Goal: Task Accomplishment & Management: Manage account settings

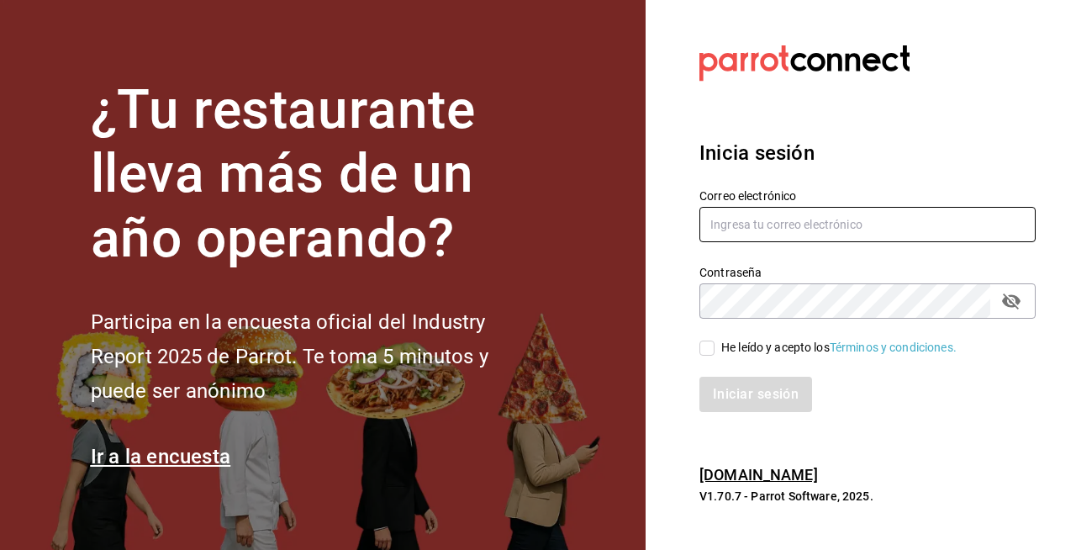
click at [727, 229] on input "text" at bounding box center [868, 224] width 336 height 35
type input "sistemas@leva.mx"
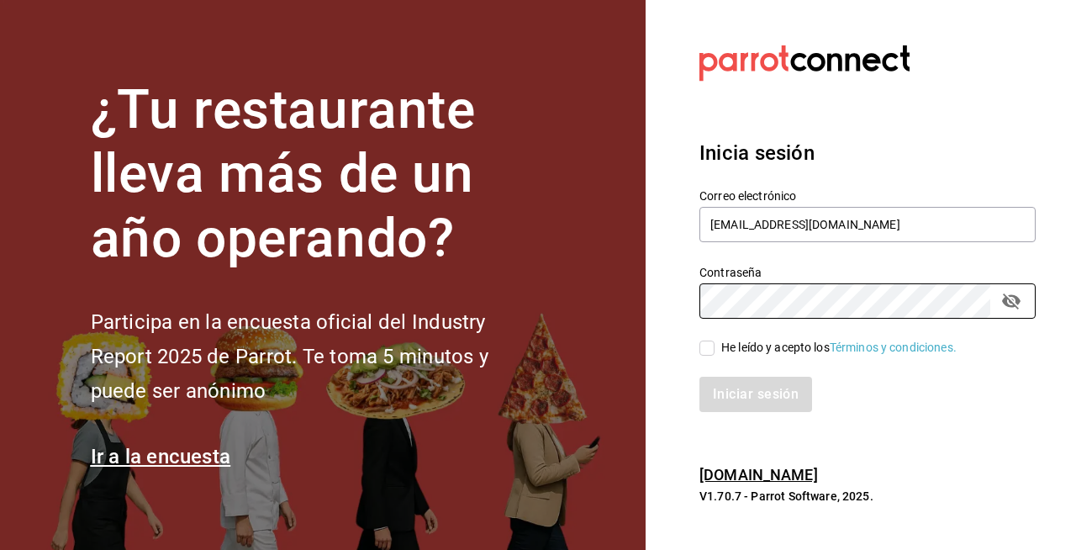
click at [705, 346] on input "He leído y acepto los Términos y condiciones." at bounding box center [707, 348] width 15 height 15
checkbox input "true"
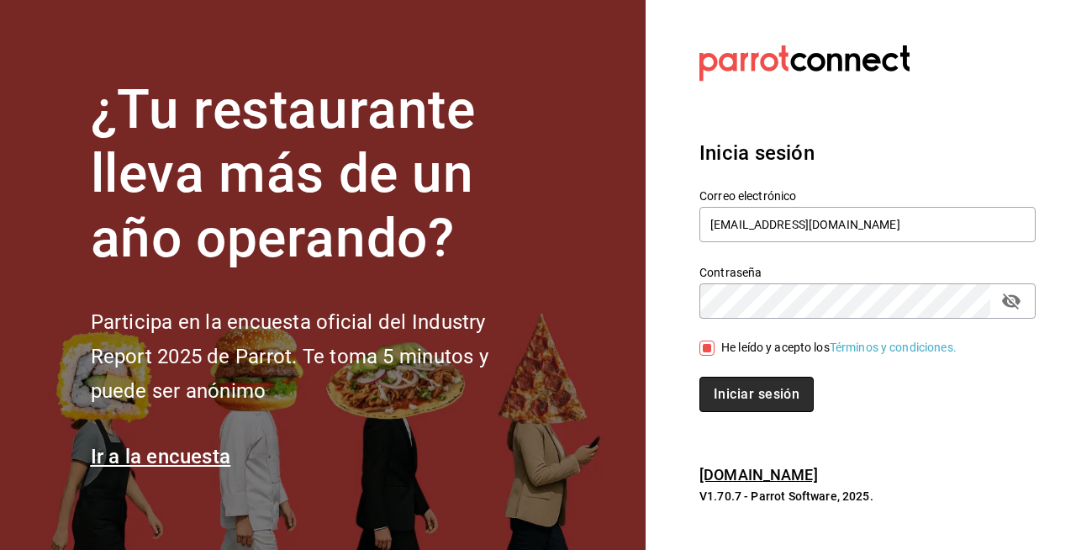
click at [720, 404] on button "Iniciar sesión" at bounding box center [757, 394] width 114 height 35
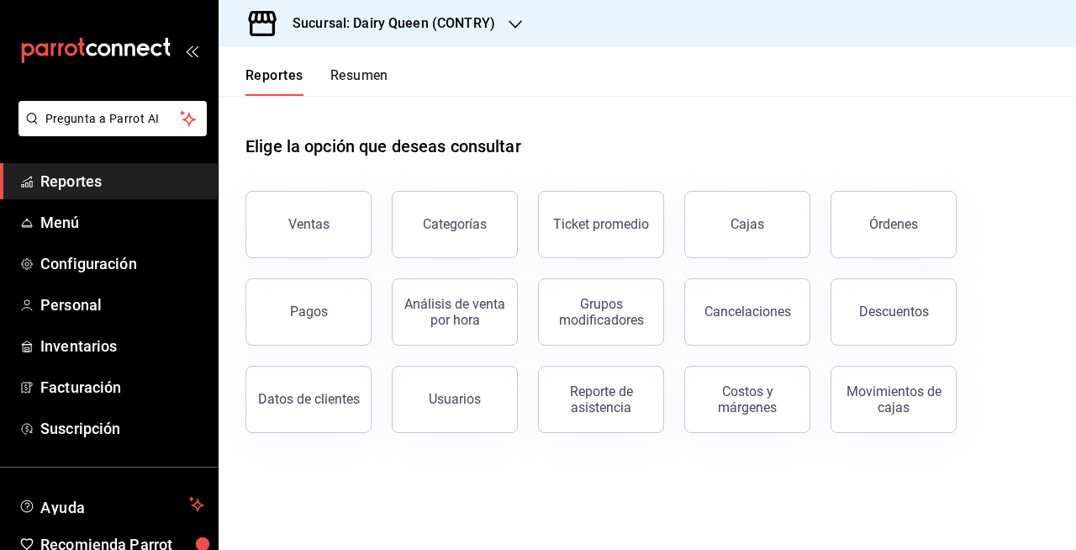
click at [491, 30] on h3 "Sucursal: Dairy Queen (CONTRY)" at bounding box center [387, 23] width 216 height 20
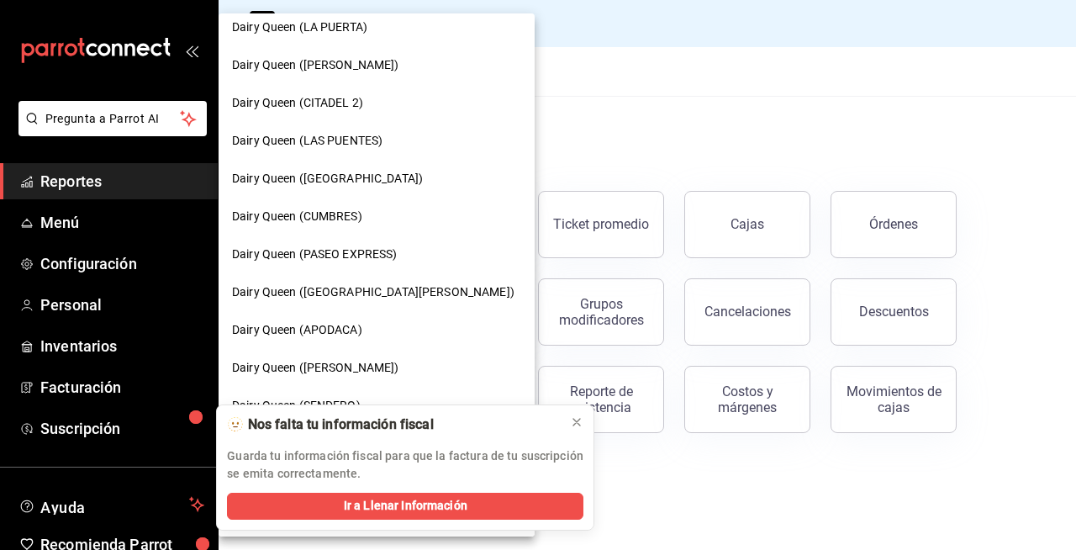
scroll to position [602, 0]
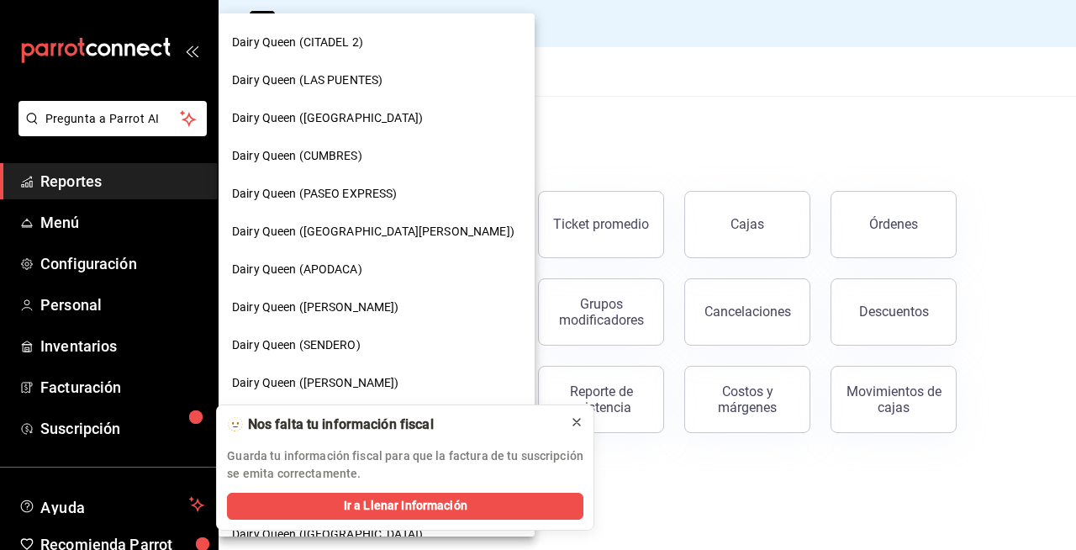
click at [581, 420] on icon at bounding box center [576, 421] width 13 height 13
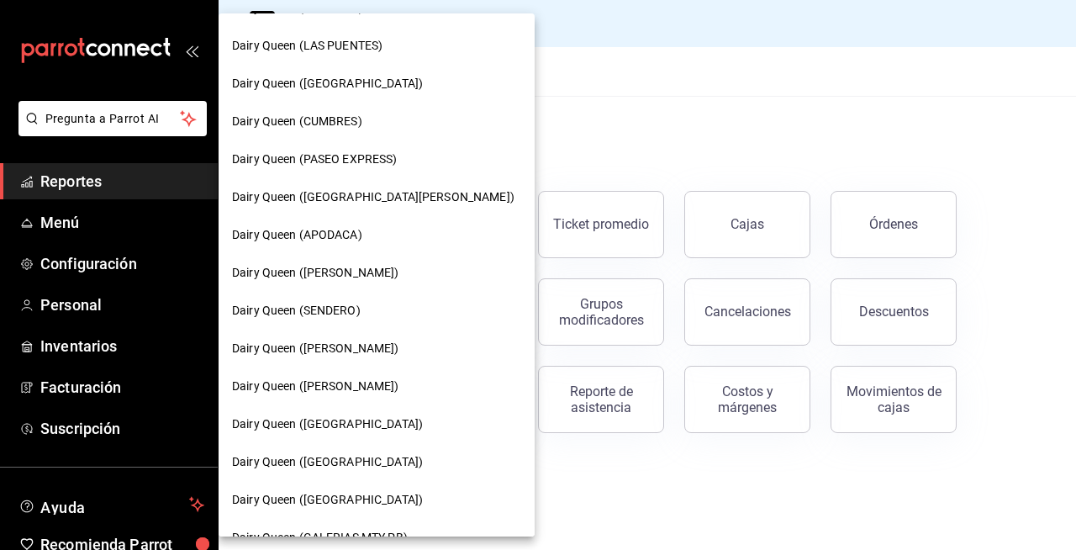
scroll to position [663, 0]
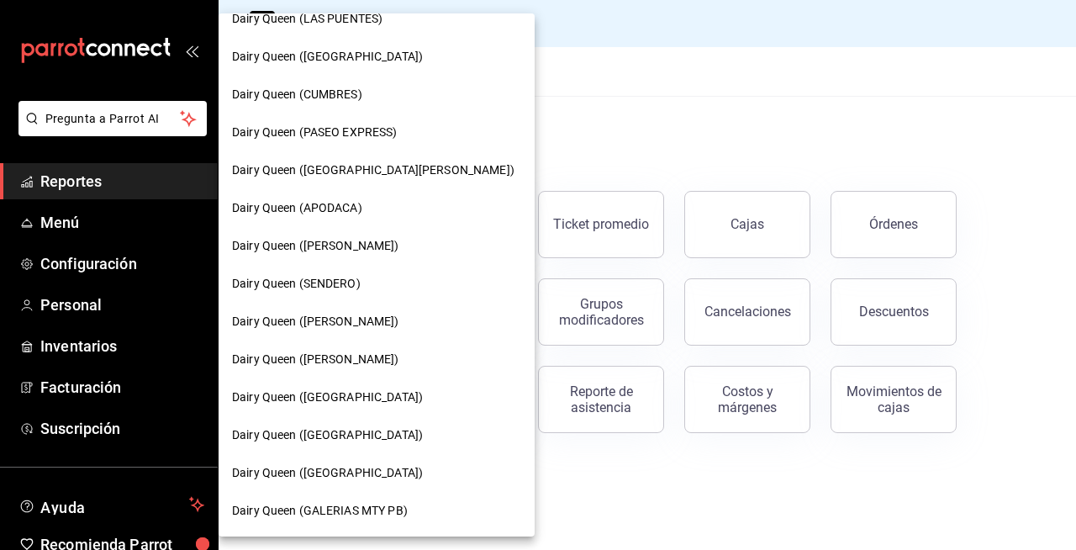
click at [858, 129] on div at bounding box center [538, 275] width 1076 height 550
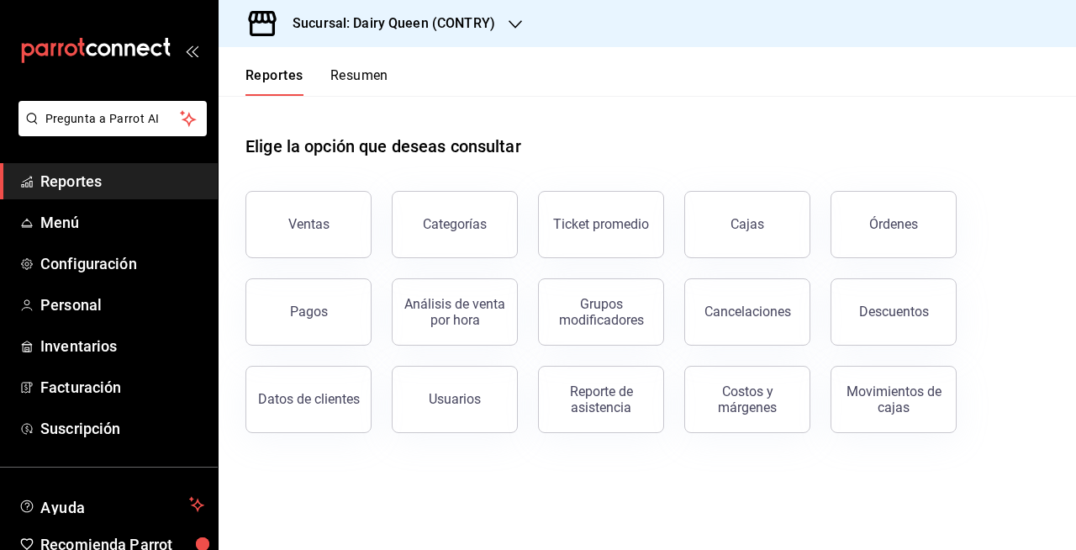
click at [492, 25] on h3 "Sucursal: Dairy Queen (CONTRY)" at bounding box center [387, 23] width 216 height 20
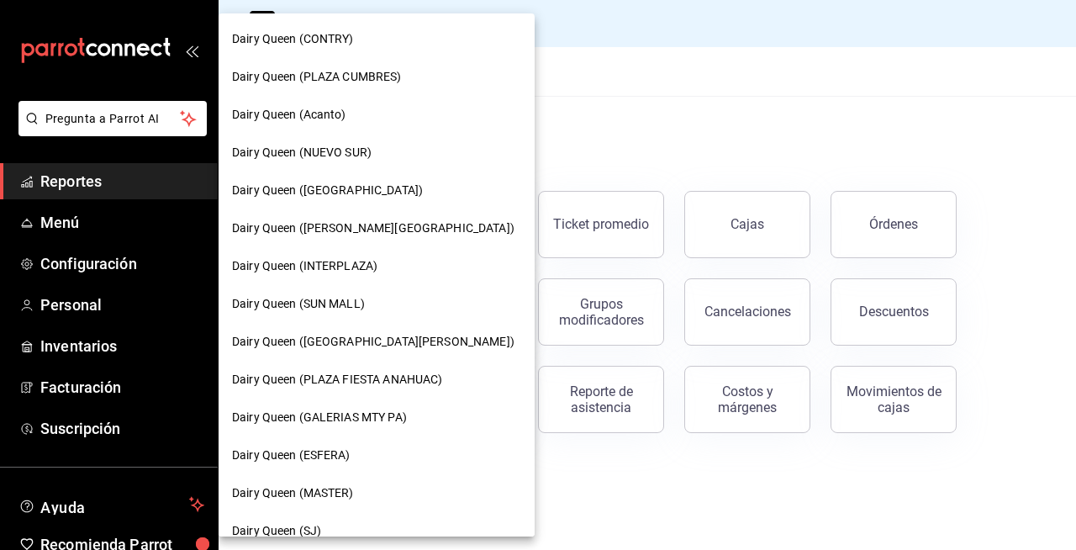
click at [29, 225] on div at bounding box center [538, 275] width 1076 height 550
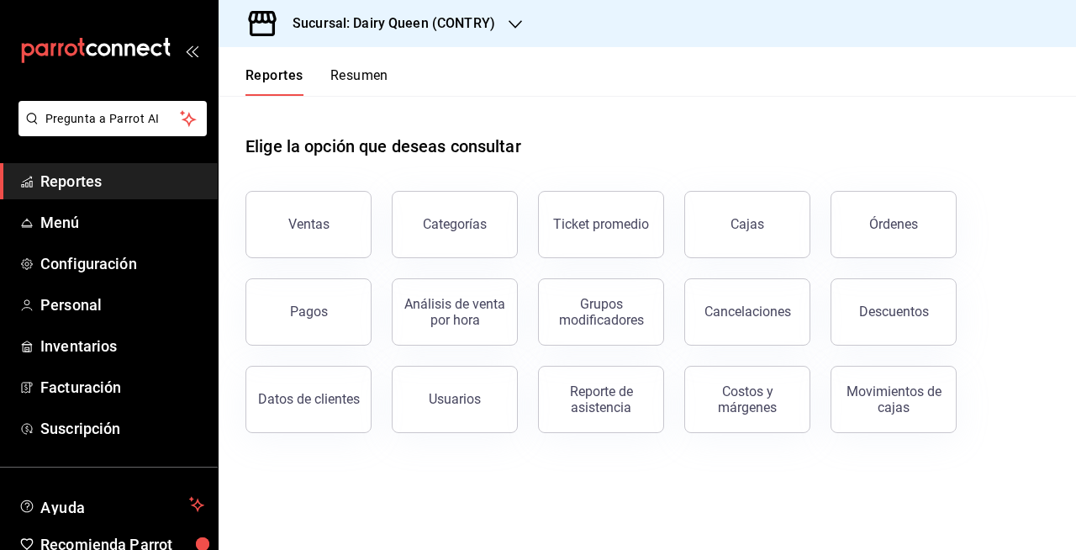
click at [404, 8] on div "Sucursal: Dairy Queen (CONTRY)" at bounding box center [380, 23] width 297 height 47
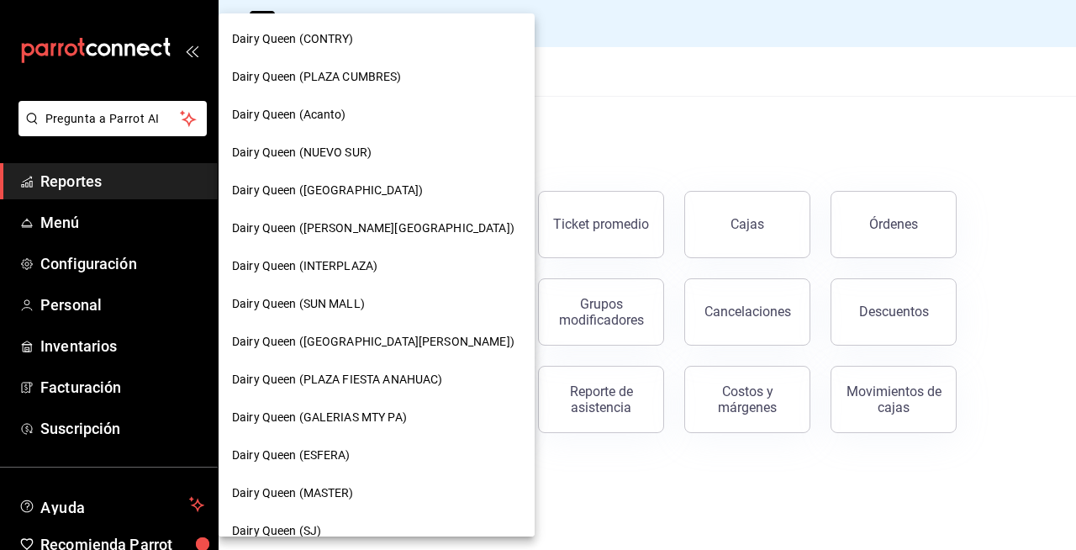
click at [362, 124] on div "Dairy Queen (Acanto)" at bounding box center [377, 115] width 316 height 38
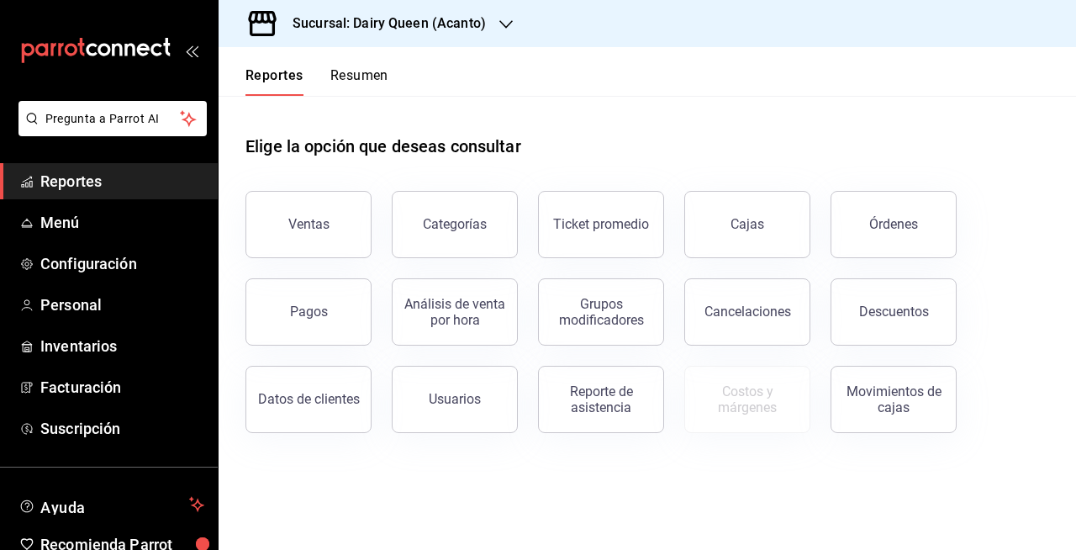
click at [506, 34] on div "Sucursal: Dairy Queen (Acanto)" at bounding box center [376, 23] width 288 height 47
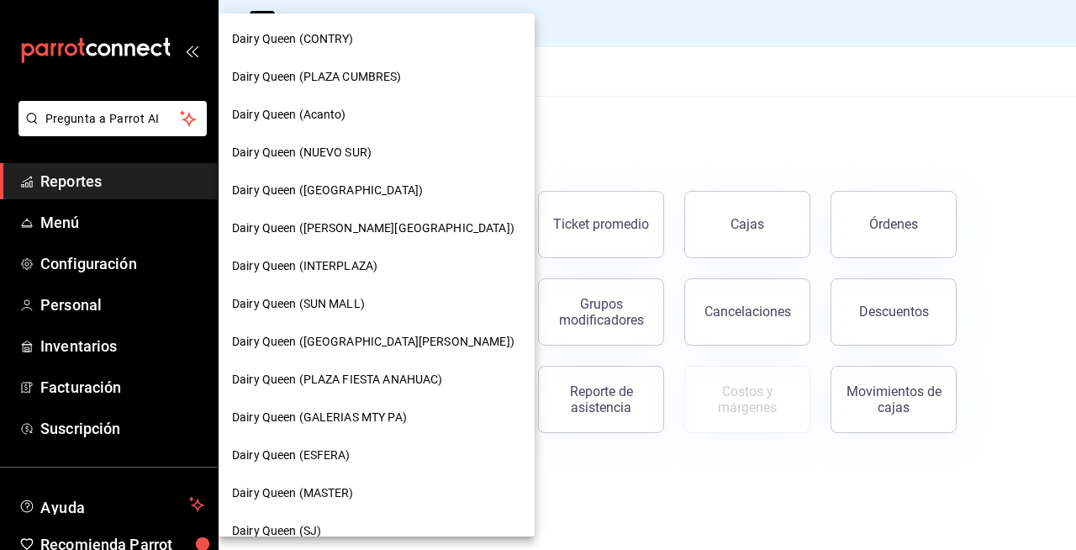
click at [550, 102] on div at bounding box center [538, 275] width 1076 height 550
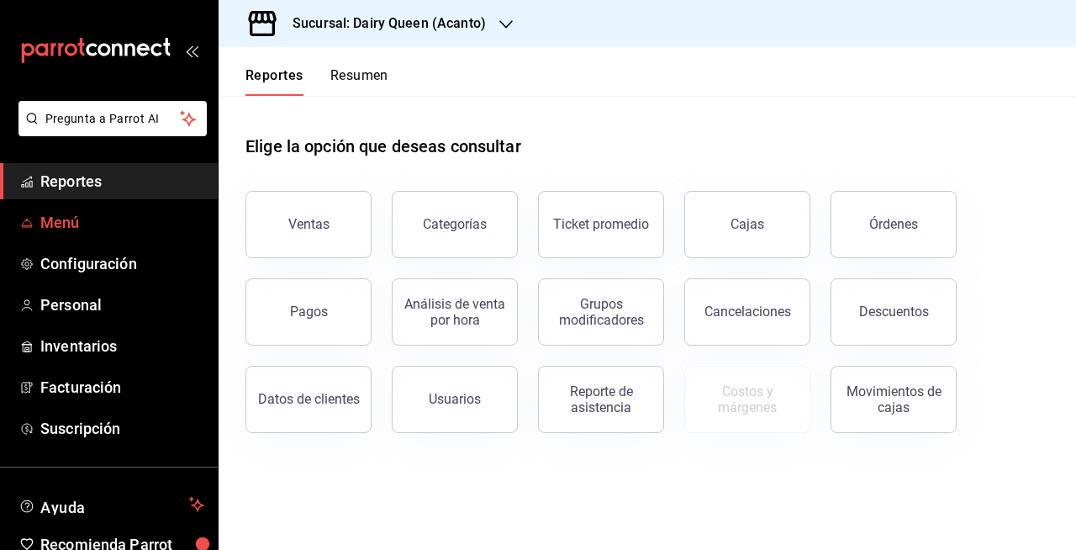
click at [121, 226] on span "Menú" at bounding box center [122, 222] width 164 height 23
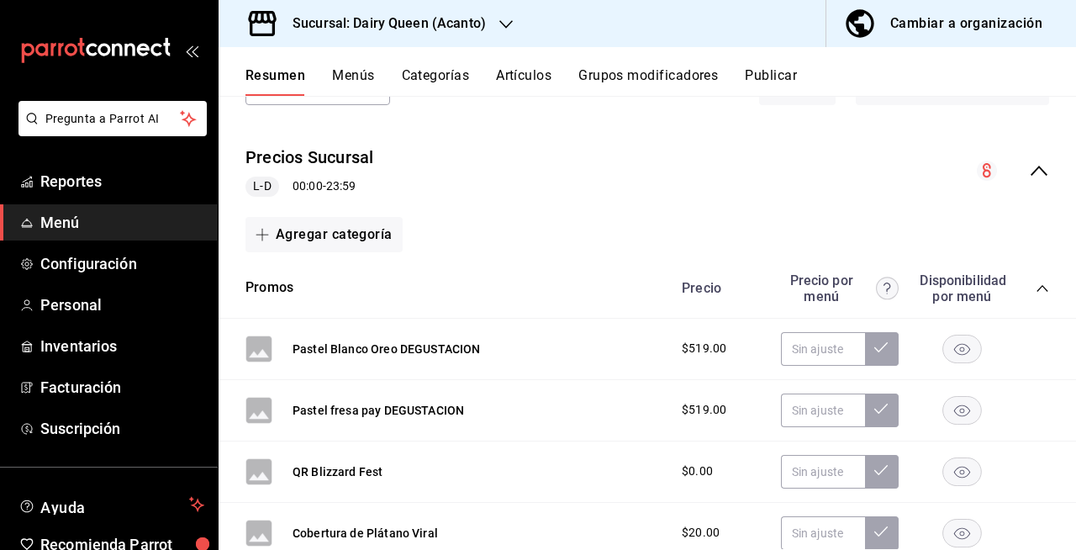
scroll to position [131, 0]
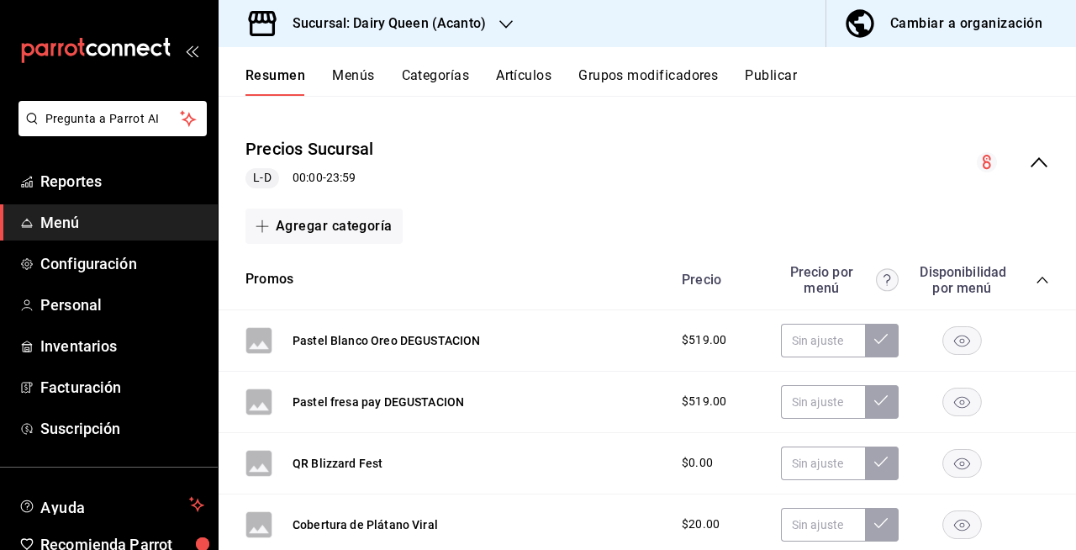
click at [1029, 166] on icon "collapse-menu-row" at bounding box center [1039, 162] width 20 height 20
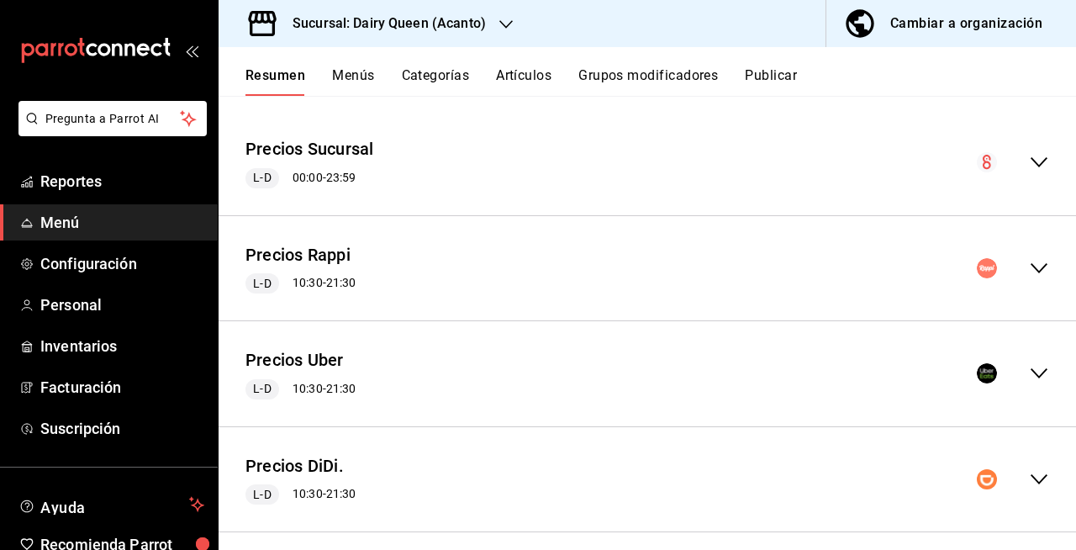
click at [1029, 157] on icon "collapse-menu-row" at bounding box center [1039, 162] width 20 height 20
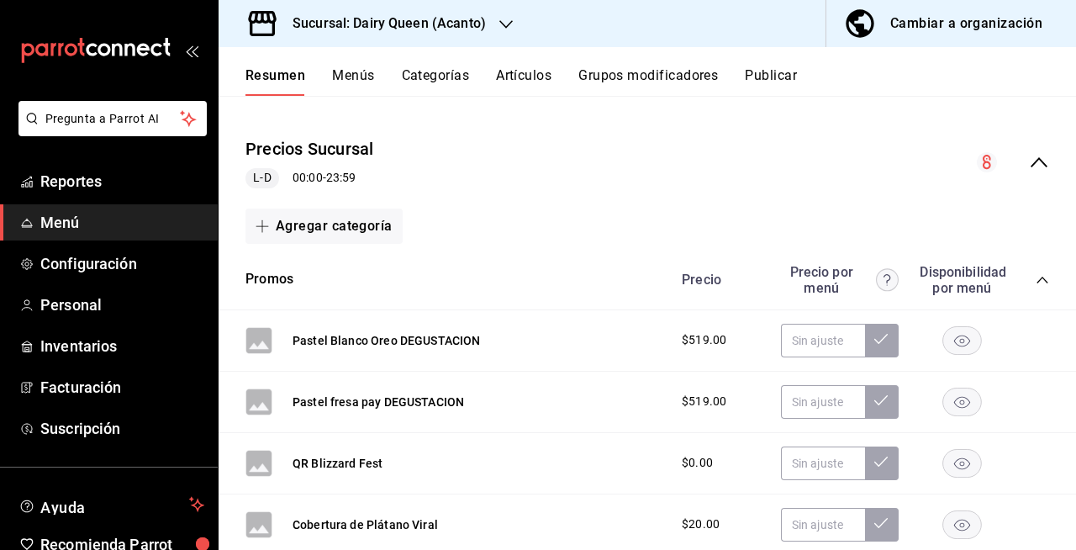
click at [1036, 283] on icon "collapse-category-row" at bounding box center [1042, 279] width 13 height 13
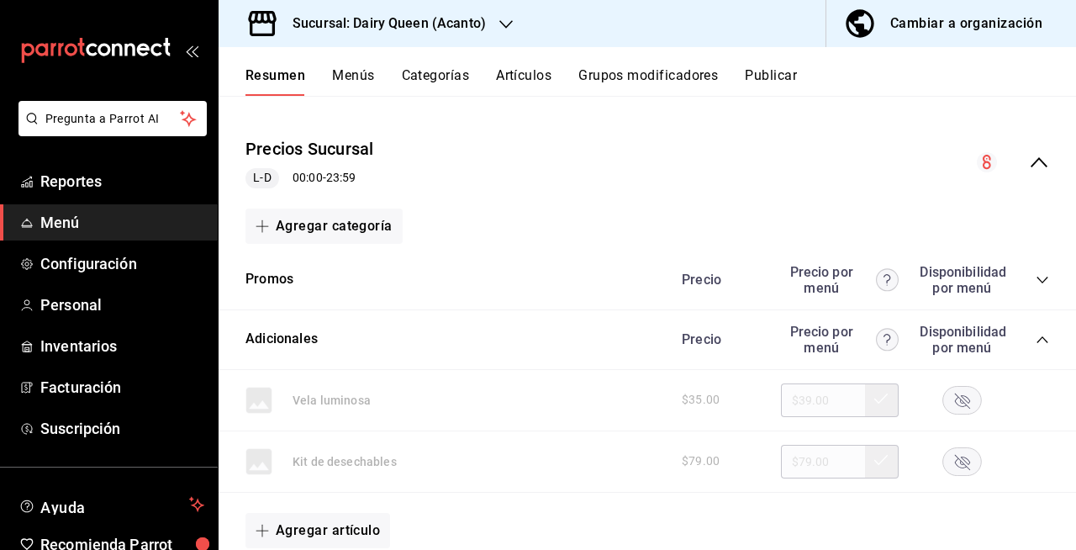
click at [1037, 338] on icon "collapse-category-row" at bounding box center [1042, 339] width 11 height 7
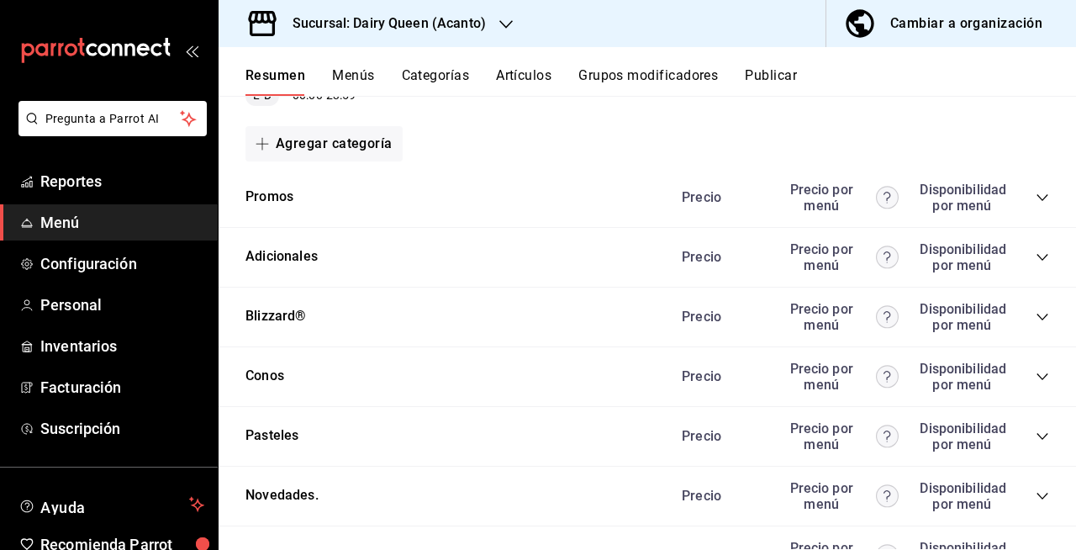
scroll to position [216, 0]
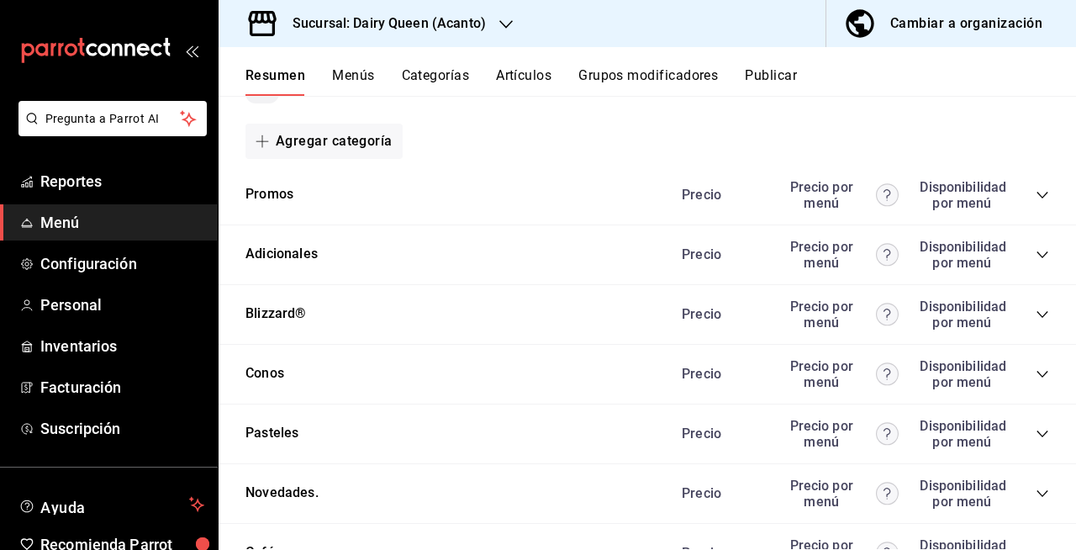
click at [1037, 314] on icon "collapse-category-row" at bounding box center [1042, 314] width 11 height 7
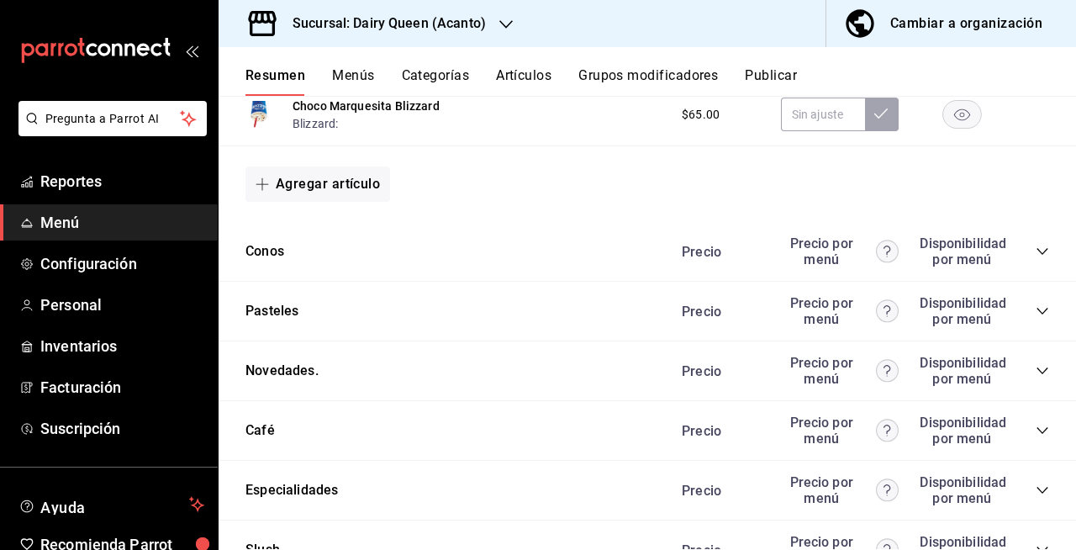
scroll to position [2467, 0]
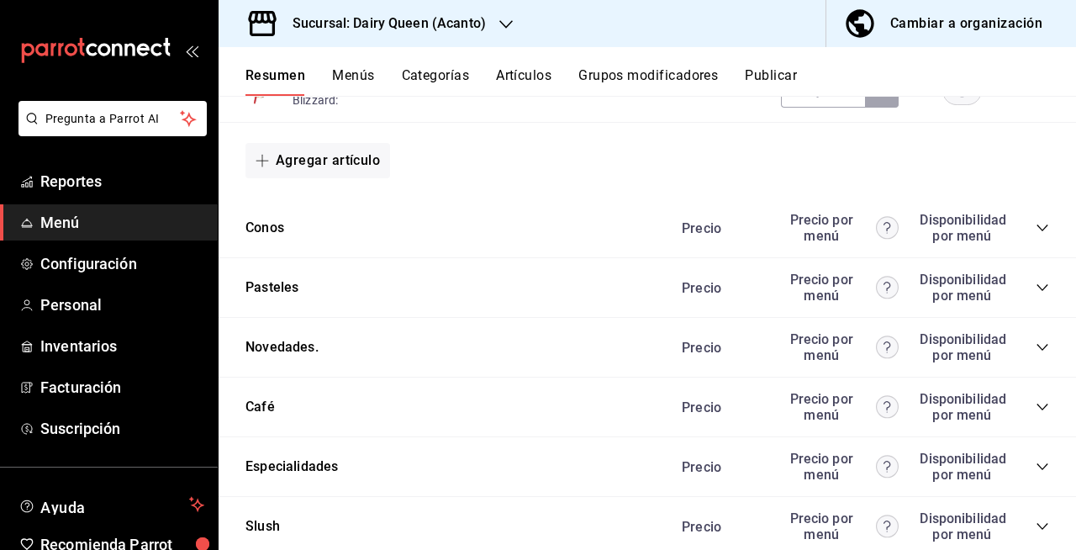
click at [768, 66] on div "Resumen Menús Categorías Artículos Grupos modificadores Publicar" at bounding box center [648, 71] width 858 height 49
click at [768, 80] on button "Publicar" at bounding box center [771, 81] width 52 height 29
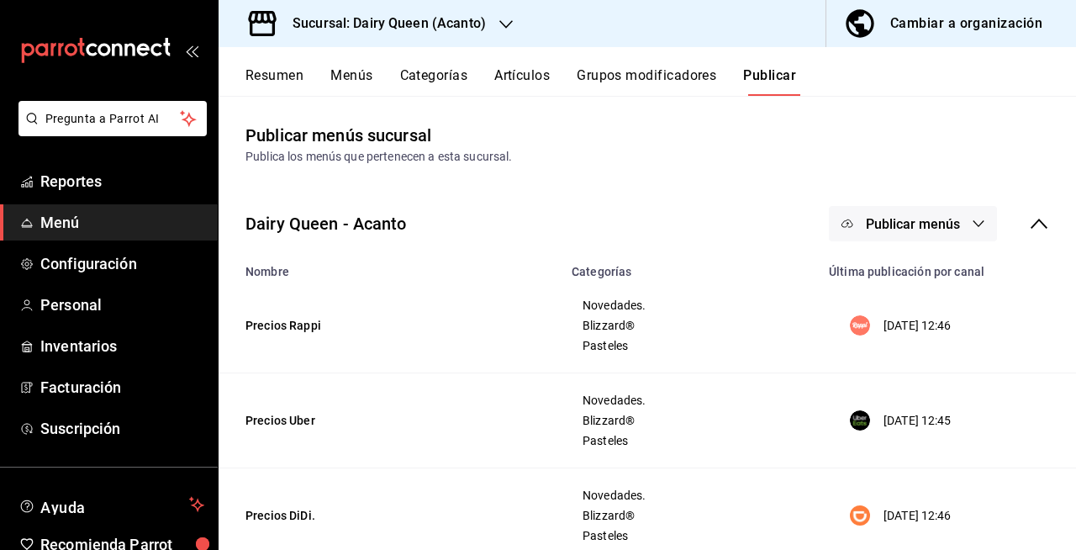
click at [916, 224] on span "Publicar menús" at bounding box center [913, 224] width 94 height 16
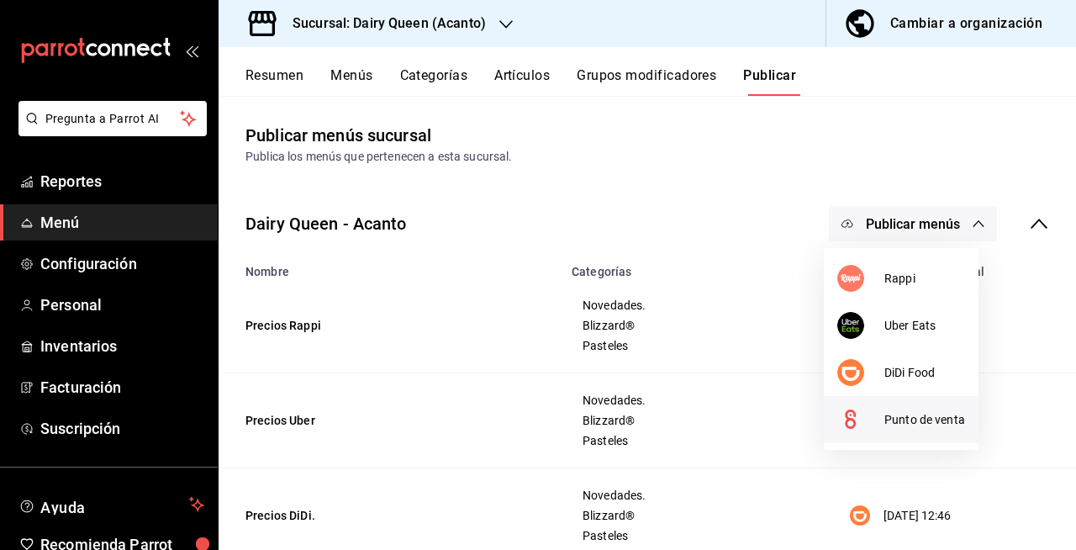
click at [900, 420] on span "Punto de venta" at bounding box center [924, 420] width 81 height 18
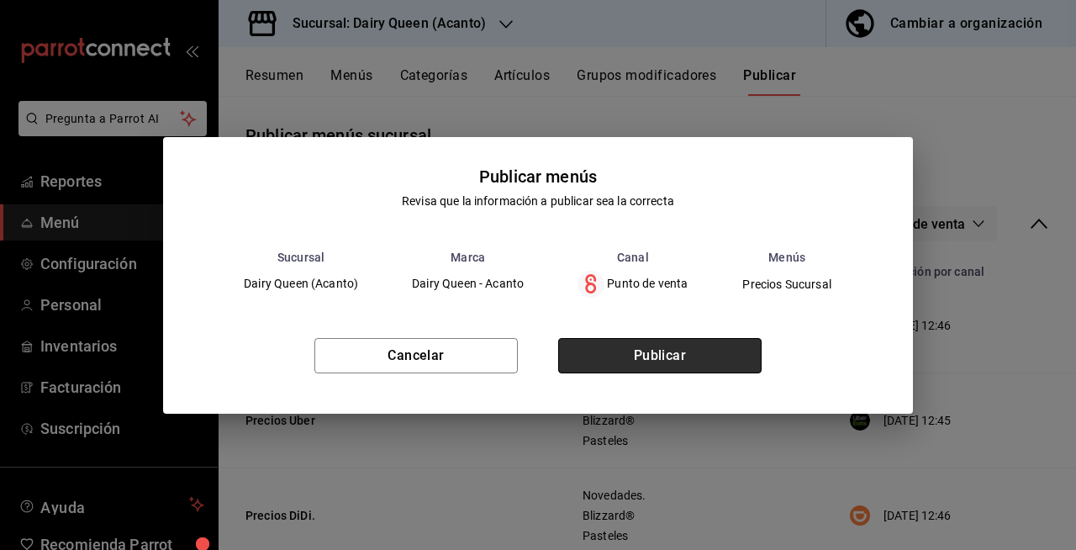
click at [727, 356] on button "Publicar" at bounding box center [659, 355] width 203 height 35
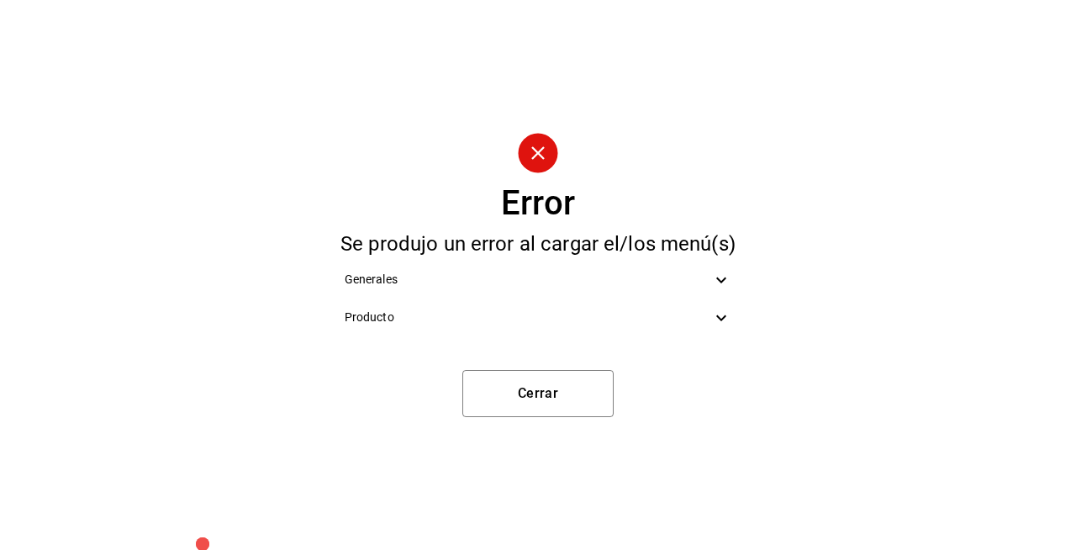
click at [725, 282] on icon at bounding box center [721, 280] width 20 height 20
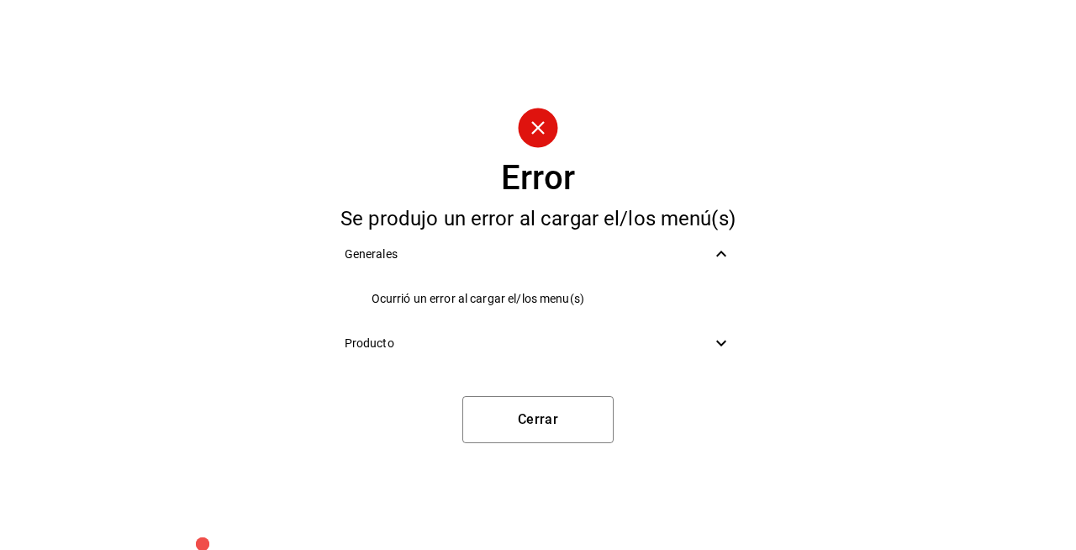
click at [721, 340] on icon at bounding box center [721, 343] width 20 height 20
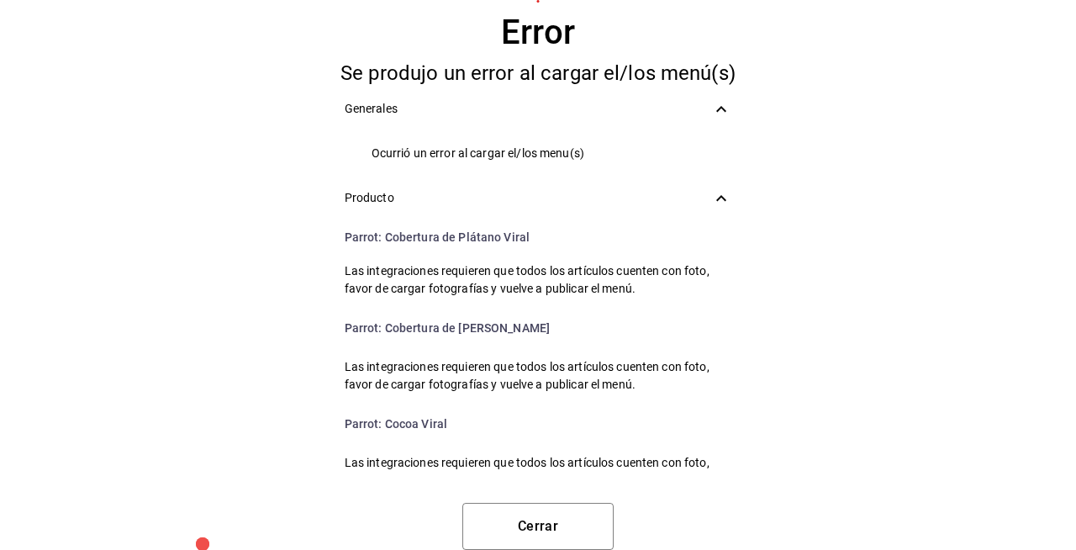
scroll to position [370, 0]
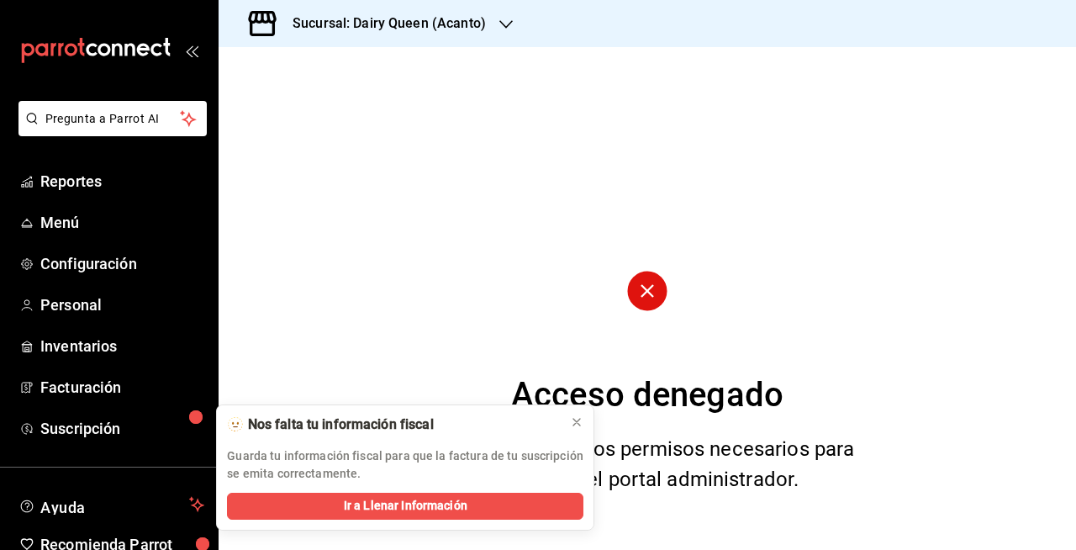
click at [461, 30] on h3 "Sucursal: Dairy Queen (Acanto)" at bounding box center [382, 23] width 207 height 20
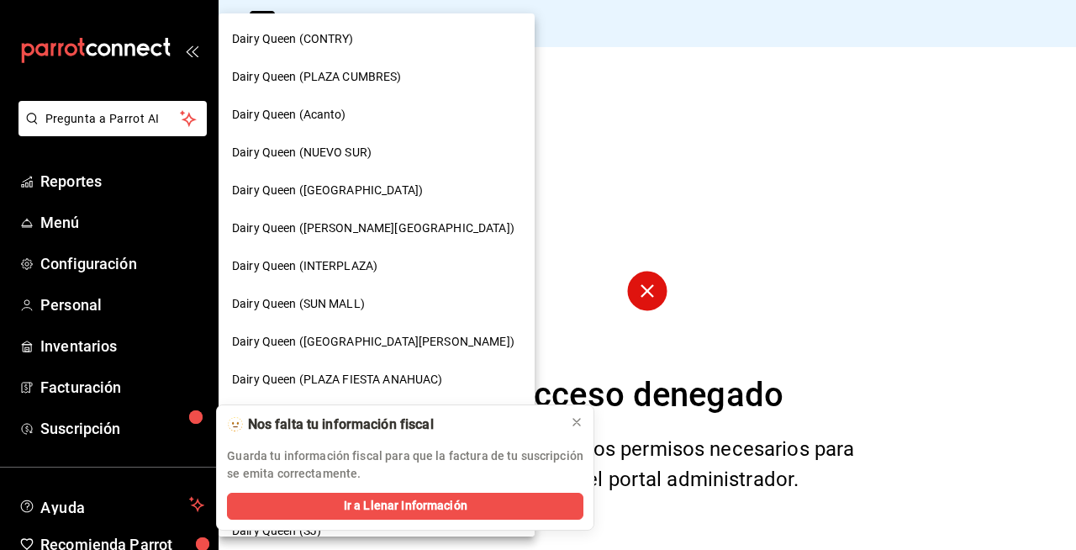
click at [536, 76] on div at bounding box center [538, 275] width 1076 height 550
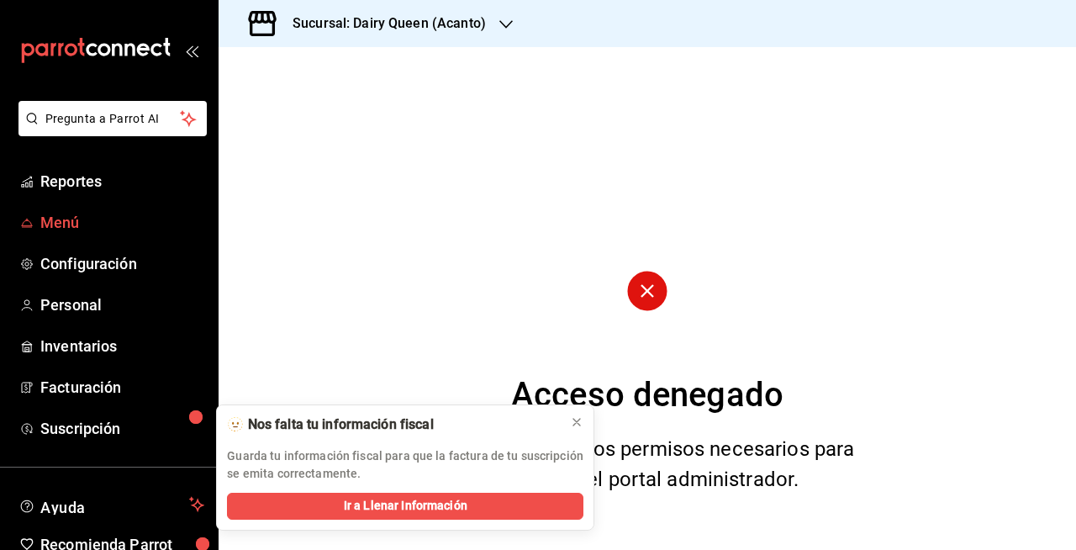
click at [136, 224] on span "Menú" at bounding box center [122, 222] width 164 height 23
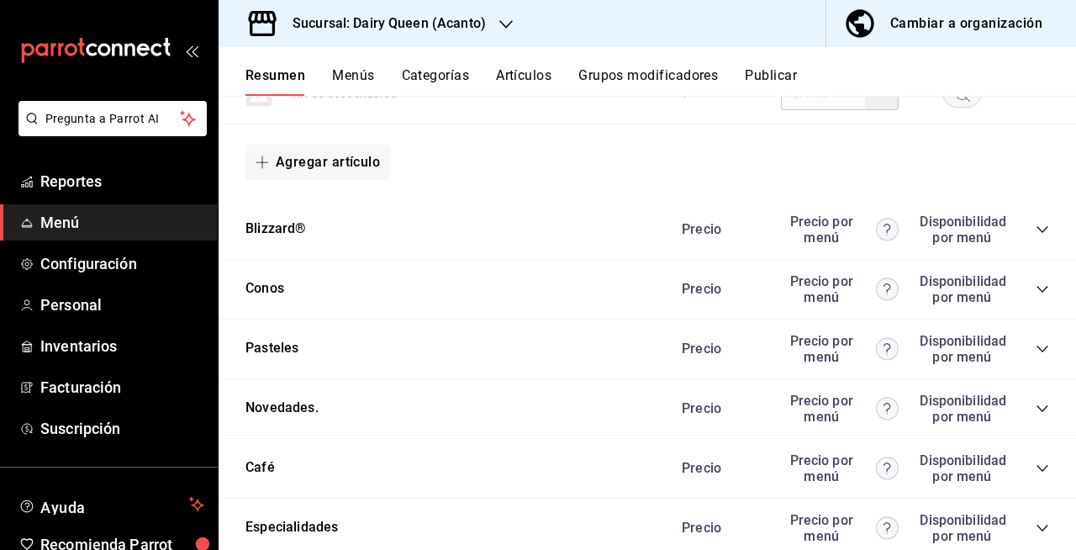
scroll to position [1019, 0]
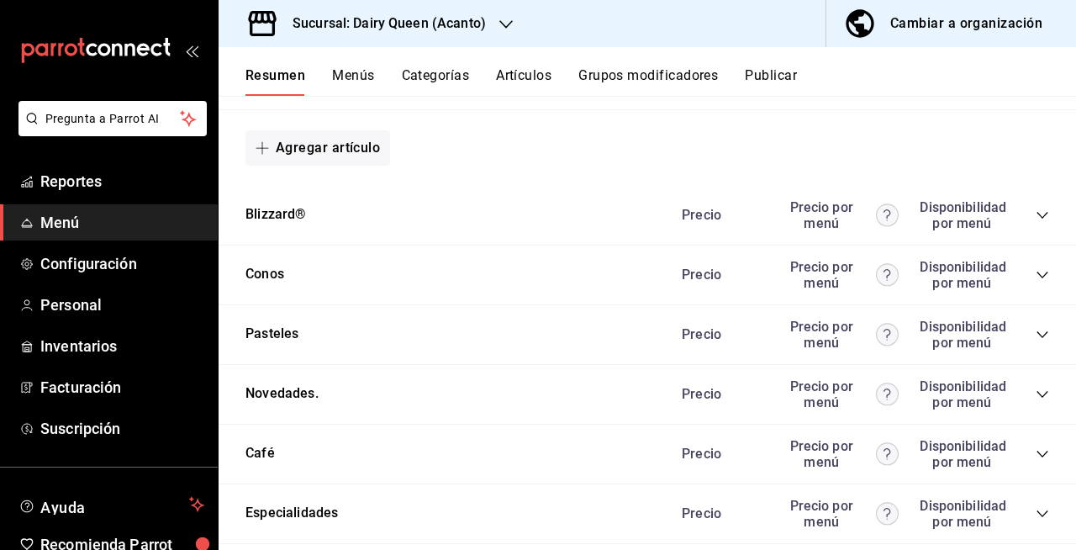
click at [1036, 214] on icon "collapse-category-row" at bounding box center [1042, 215] width 13 height 13
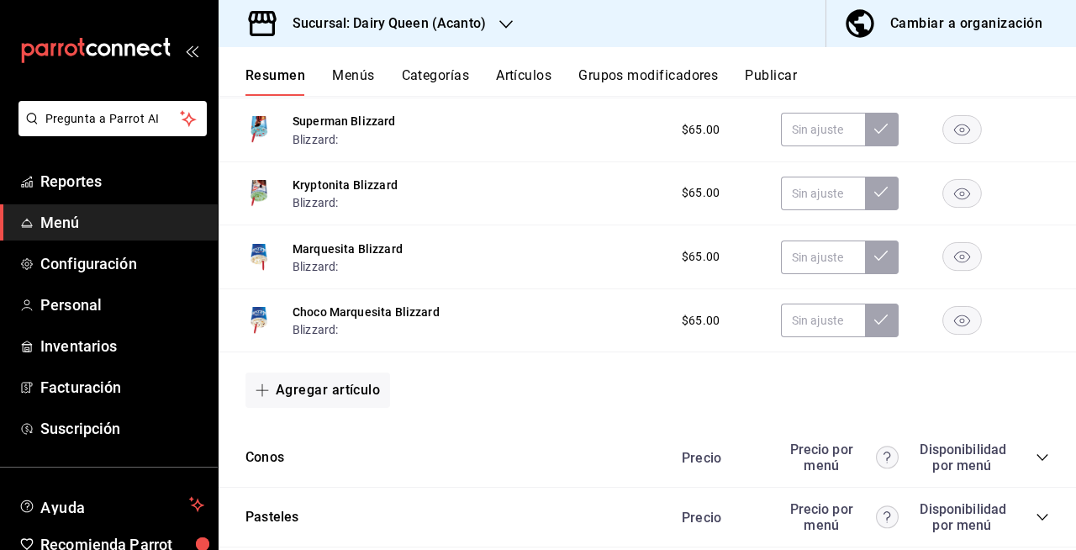
scroll to position [2936, 0]
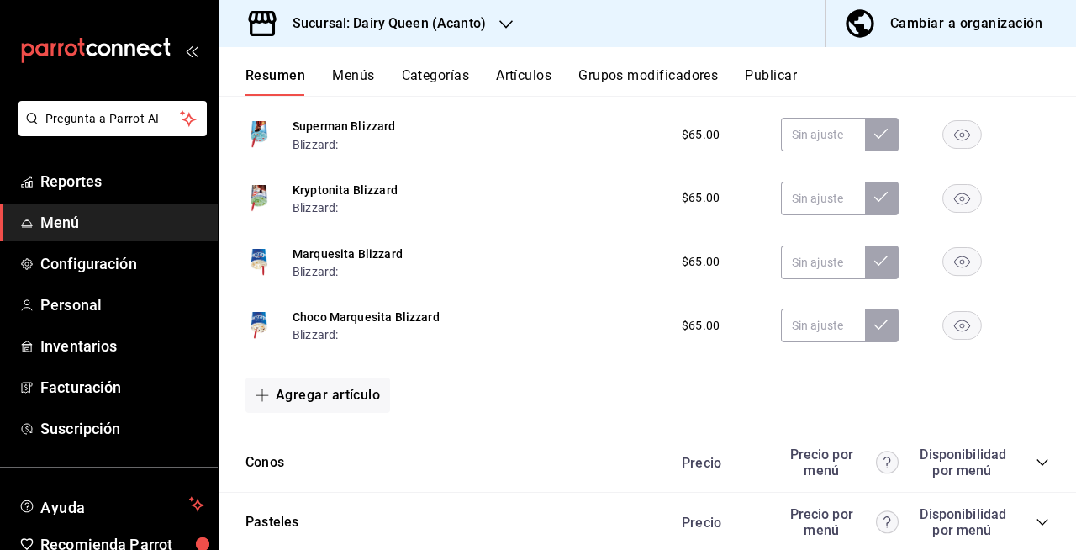
drag, startPoint x: 939, startPoint y: 275, endPoint x: 964, endPoint y: 267, distance: 25.5
click at [964, 267] on rect "button" at bounding box center [962, 262] width 39 height 28
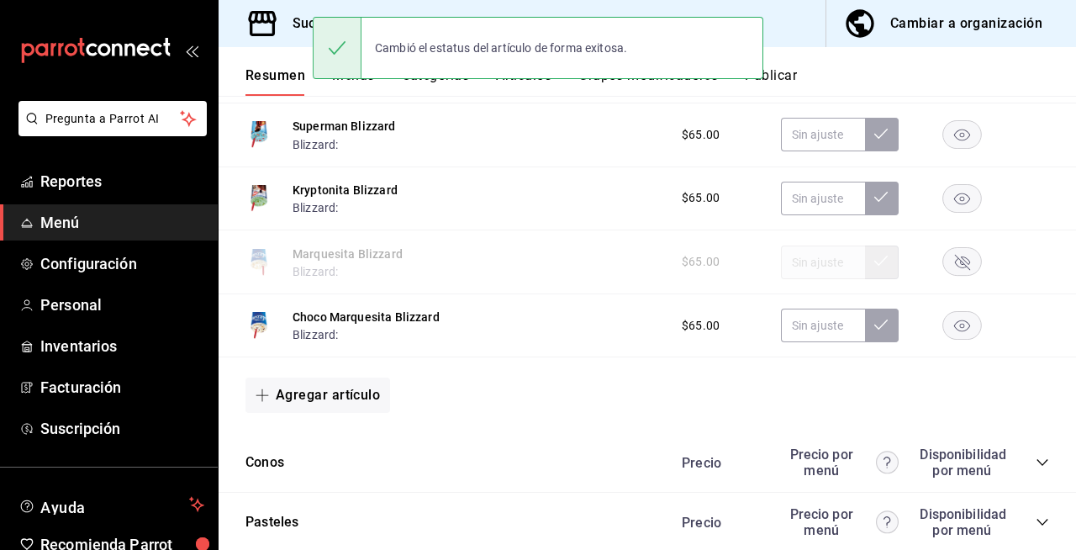
click at [943, 339] on rect "button" at bounding box center [962, 326] width 39 height 28
click at [943, 336] on rect "button" at bounding box center [962, 326] width 39 height 28
click at [945, 267] on rect "button" at bounding box center [962, 262] width 39 height 28
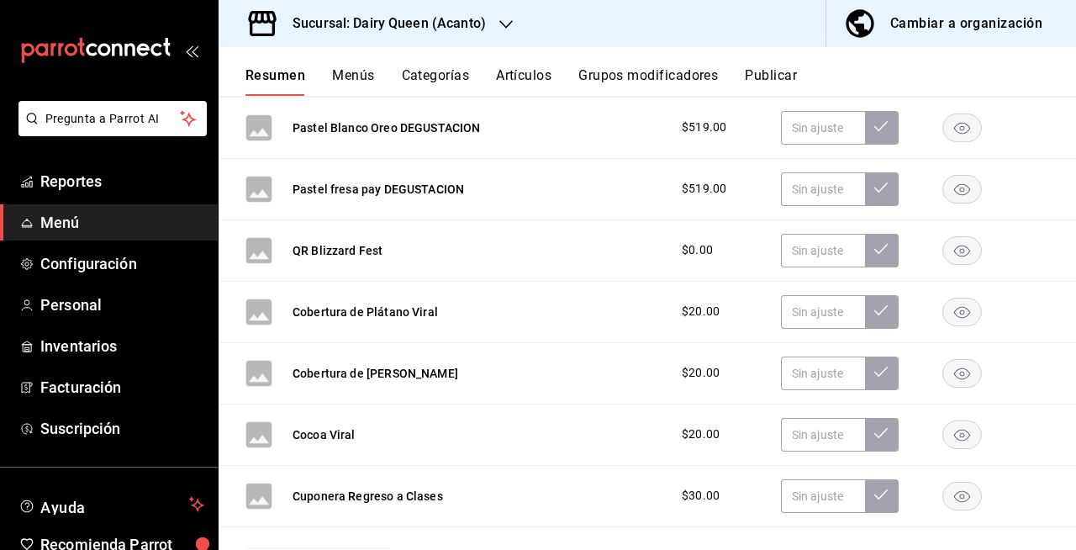
scroll to position [0, 0]
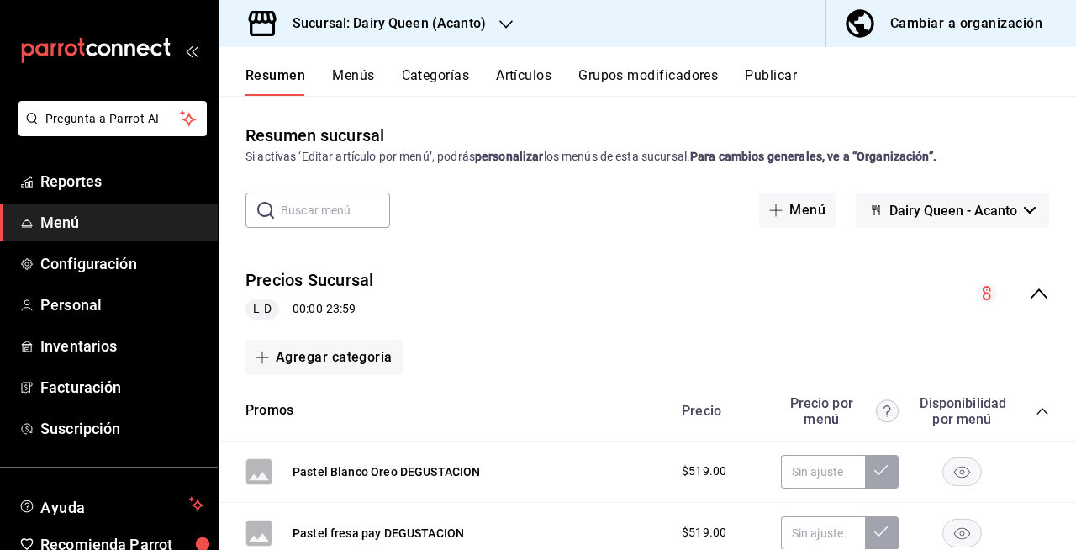
click at [1029, 402] on div "Precio Precio por menú Disponibilidad por menú" at bounding box center [857, 411] width 384 height 32
click at [1036, 410] on icon "collapse-category-row" at bounding box center [1042, 410] width 13 height 13
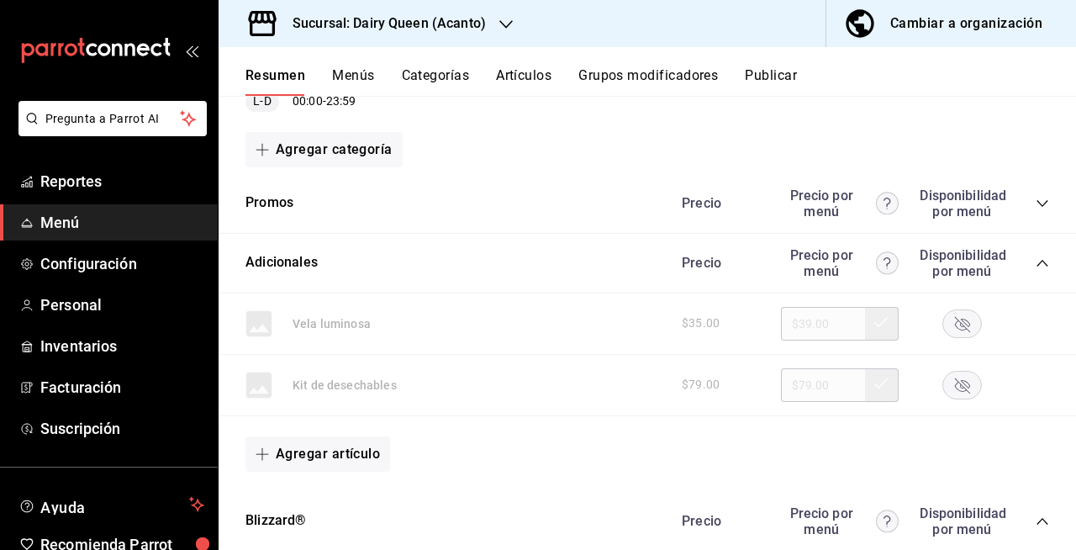
scroll to position [228, 0]
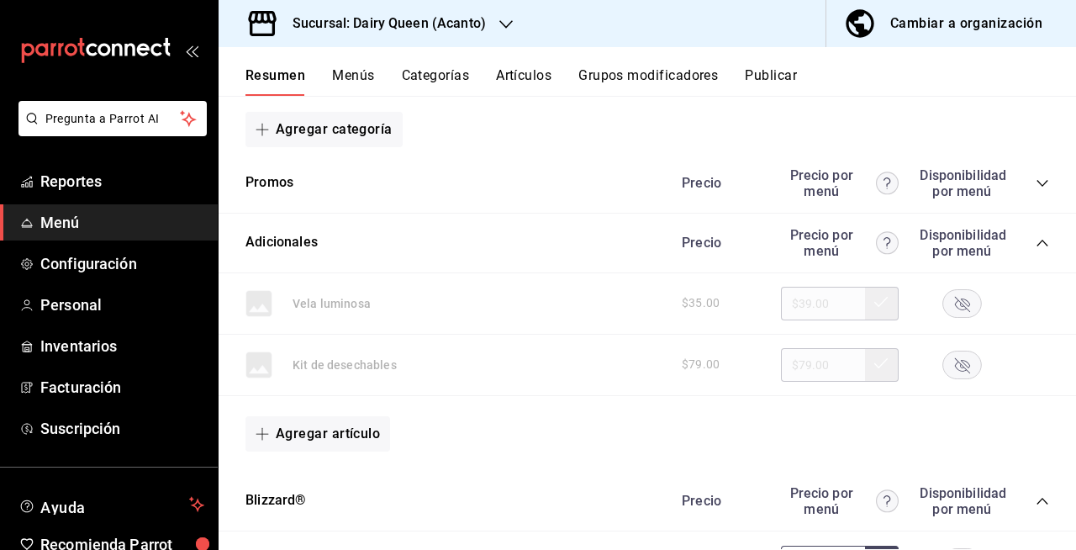
click at [1036, 236] on icon "collapse-category-row" at bounding box center [1042, 242] width 13 height 13
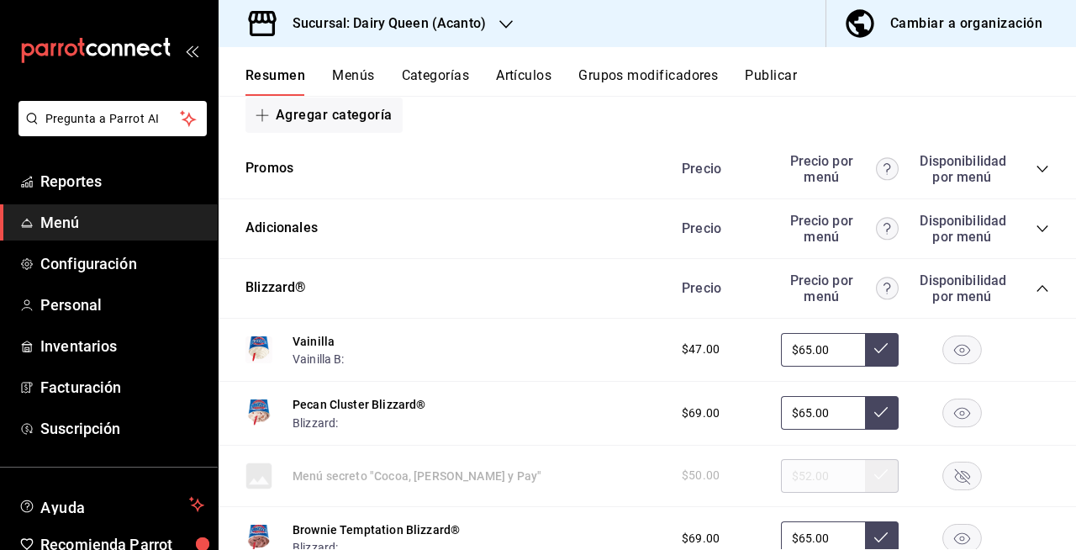
scroll to position [246, 0]
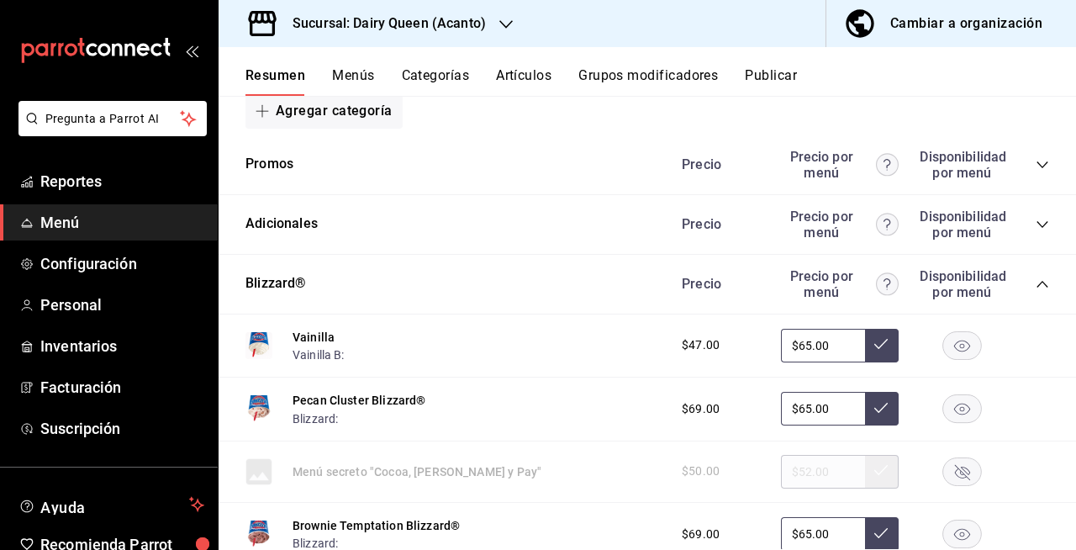
click at [1036, 284] on icon "collapse-category-row" at bounding box center [1042, 283] width 13 height 13
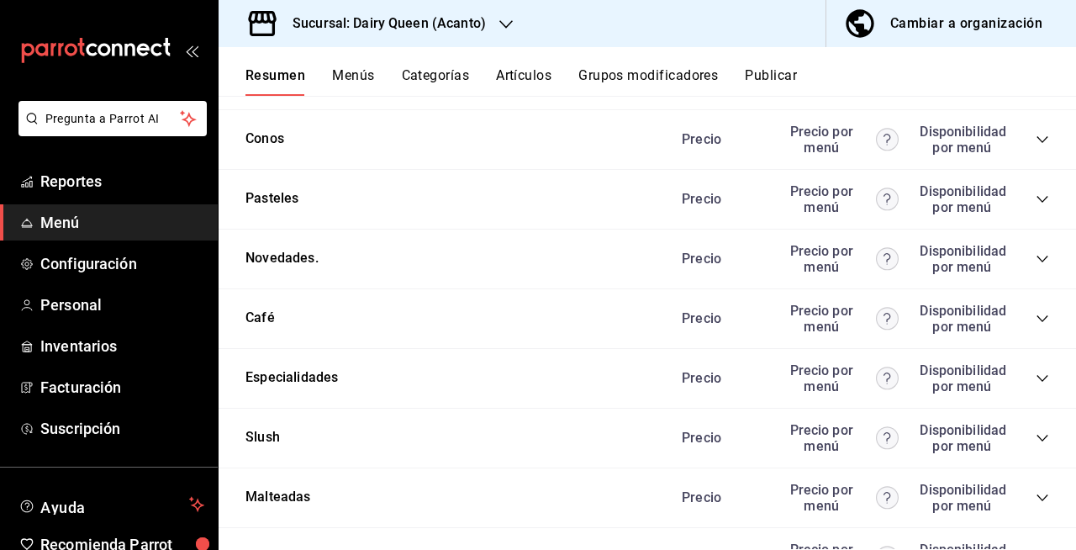
scroll to position [452, 0]
click at [1036, 264] on icon "collapse-category-row" at bounding box center [1042, 257] width 13 height 13
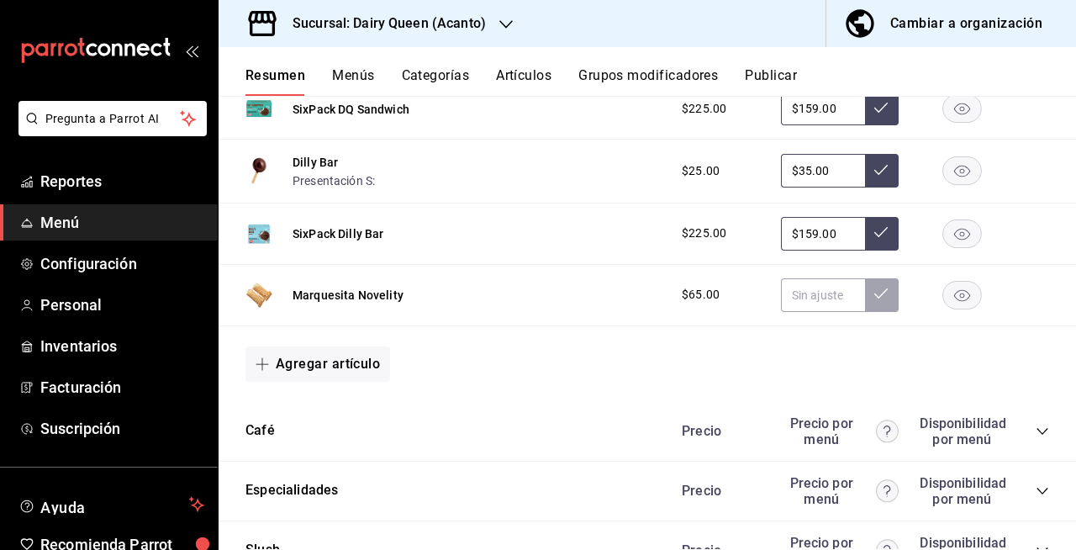
scroll to position [726, 0]
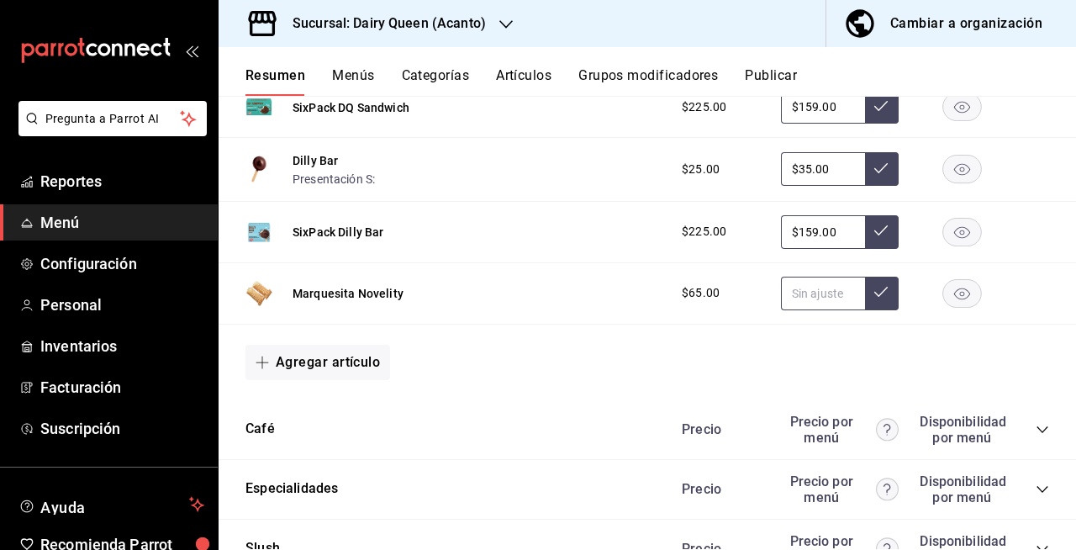
click at [831, 303] on input "text" at bounding box center [823, 294] width 84 height 34
type input "$65.00"
click at [943, 291] on rect "button" at bounding box center [962, 293] width 39 height 28
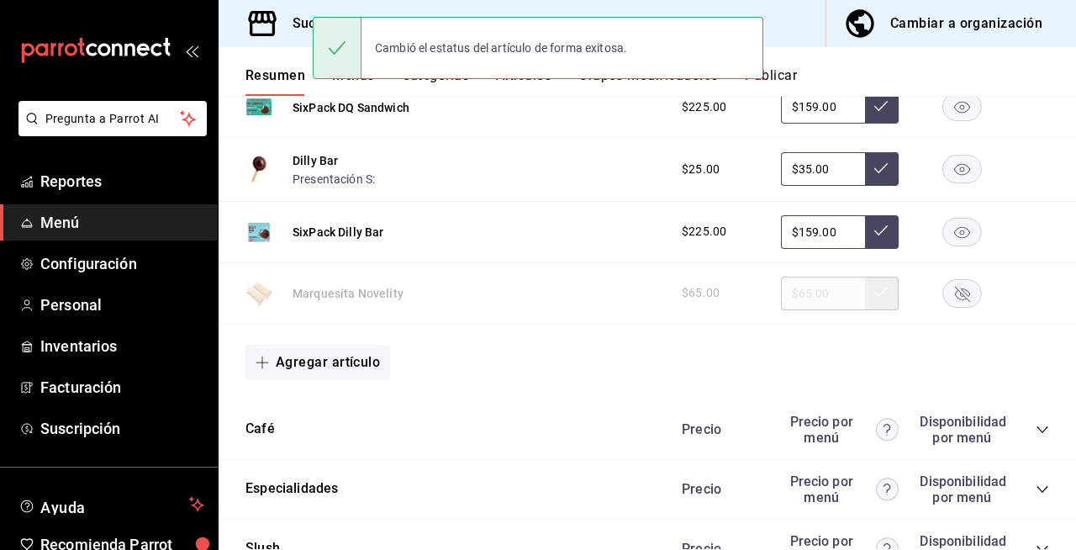
click at [952, 301] on rect "button" at bounding box center [962, 293] width 39 height 28
click at [780, 82] on button "Publicar" at bounding box center [771, 81] width 52 height 29
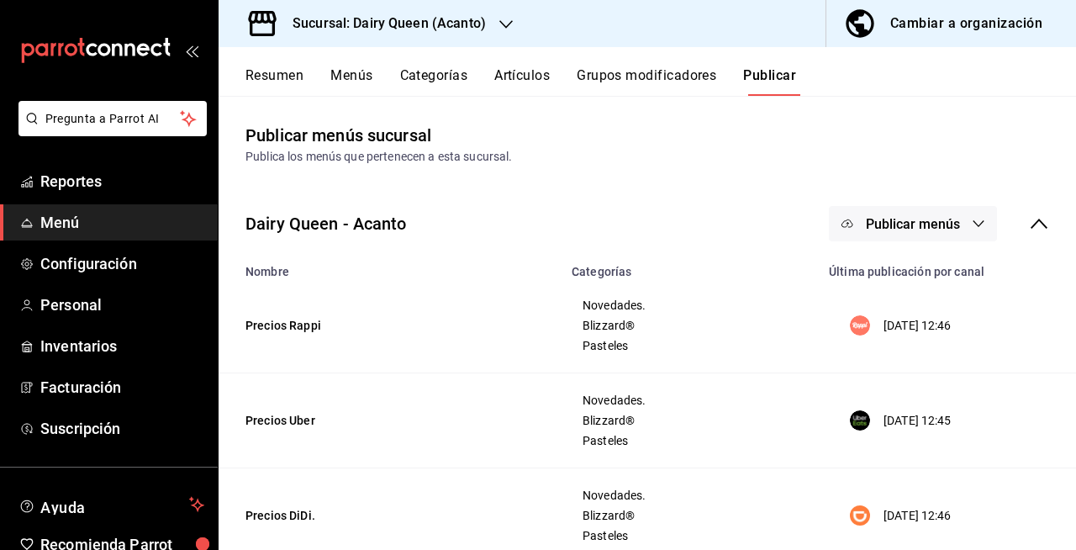
click at [942, 212] on button "Publicar menús" at bounding box center [913, 223] width 168 height 35
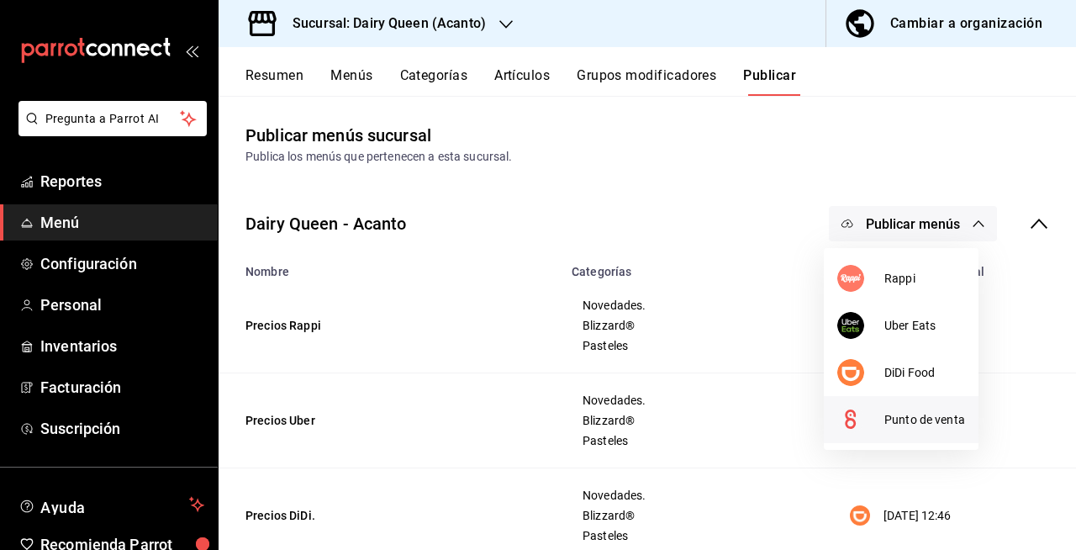
click at [886, 426] on span "Punto de venta" at bounding box center [924, 420] width 81 height 18
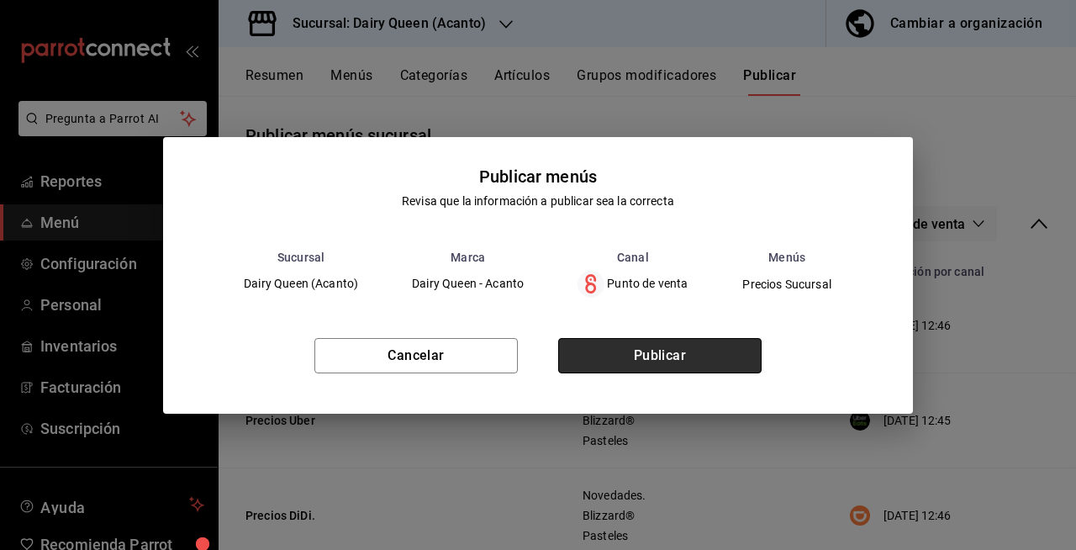
click at [725, 362] on button "Publicar" at bounding box center [659, 355] width 203 height 35
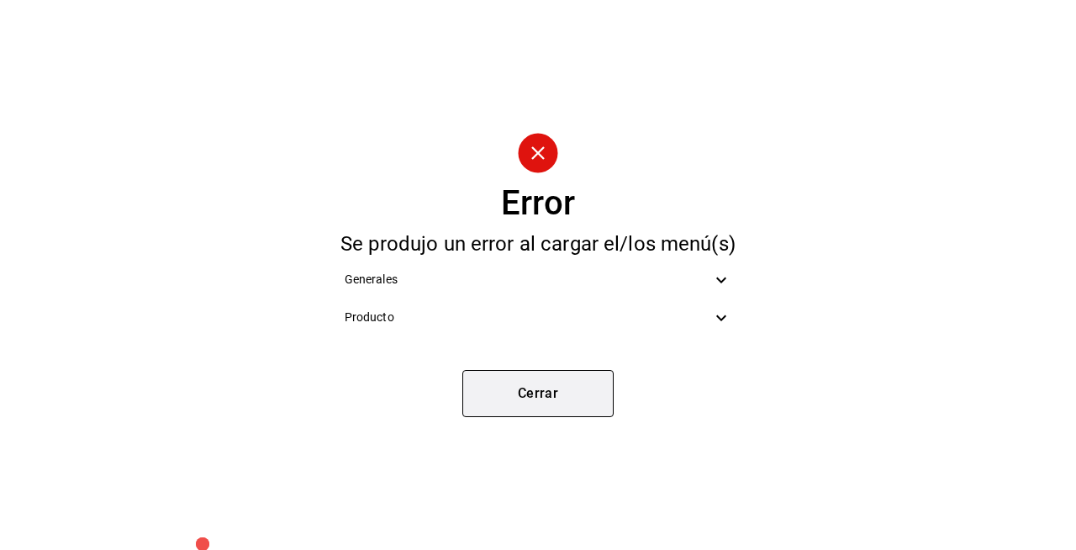
click at [568, 384] on button "Cerrar" at bounding box center [537, 393] width 151 height 47
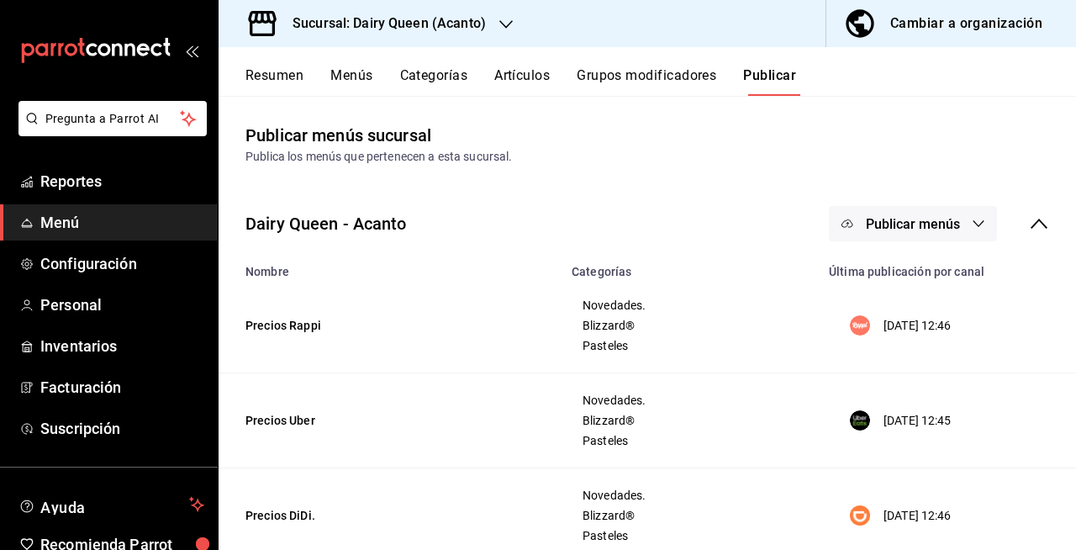
click at [349, 68] on button "Menús" at bounding box center [351, 81] width 42 height 29
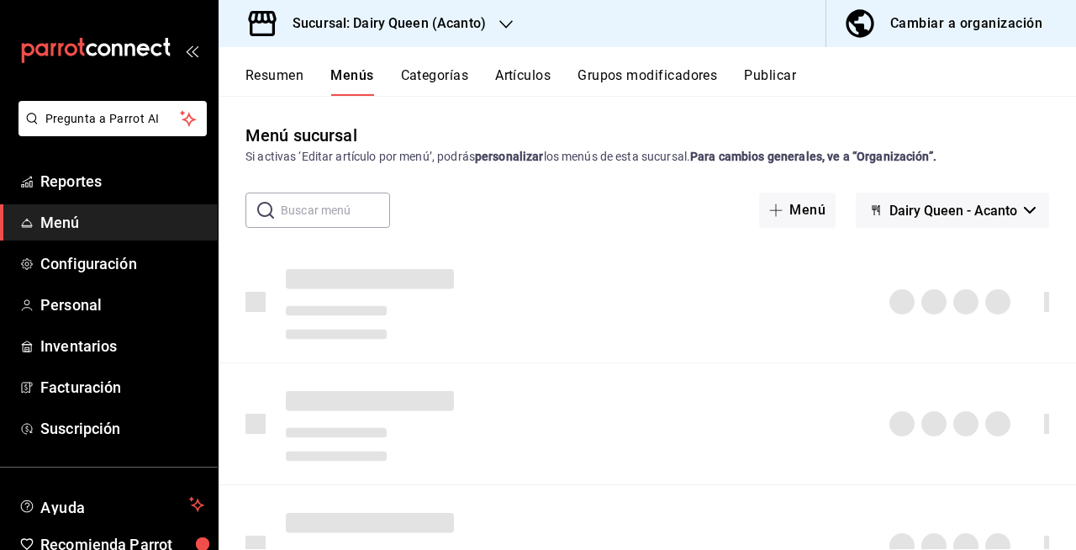
click at [542, 81] on button "Artículos" at bounding box center [522, 81] width 55 height 29
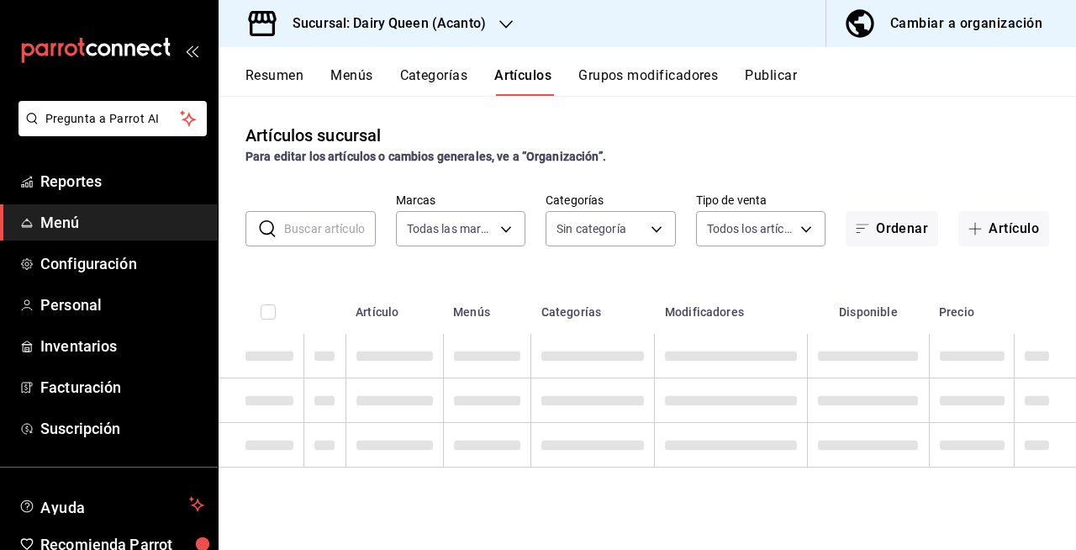
type input "394f1dfe-00b9-45ac-b2f6-460051e74c8d"
type input "a6c6a65d-dd0a-4964-aa51-5be1111ea28e,79ce3871-1e22-4e8f-afea-5f381cc8cc9a,02d23…"
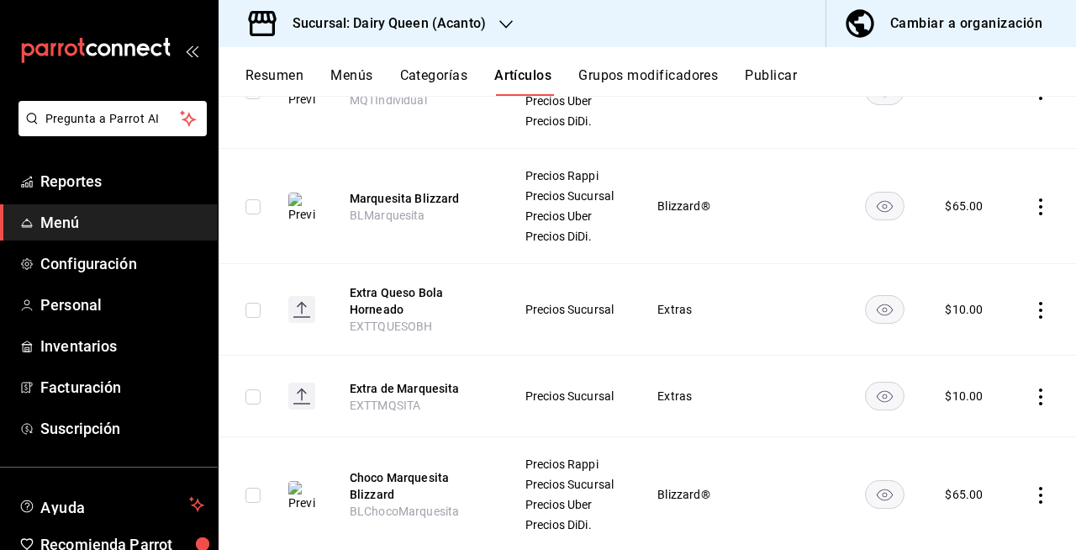
scroll to position [395, 0]
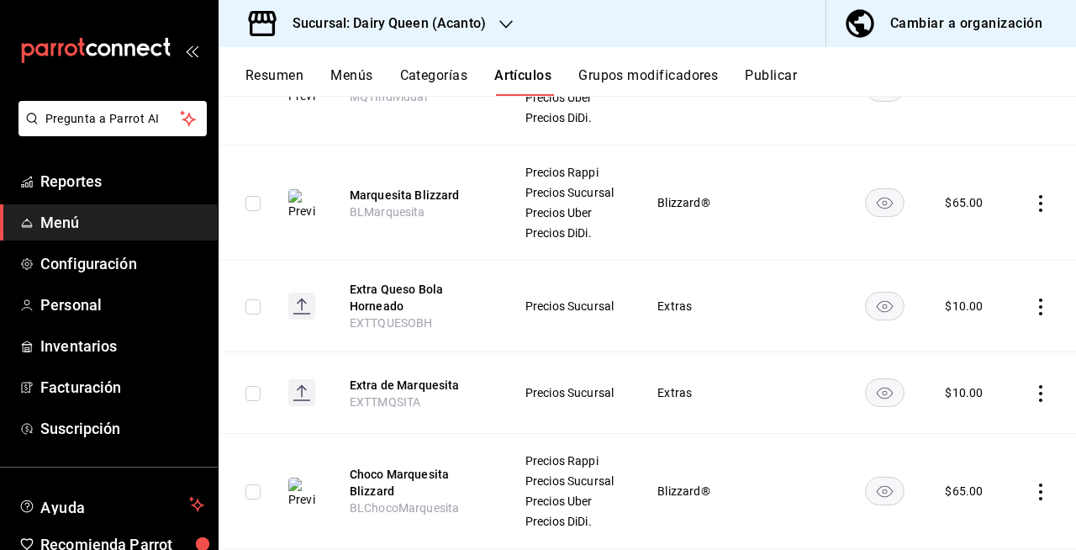
click at [248, 211] on input "checkbox" at bounding box center [253, 203] width 15 height 15
checkbox input "true"
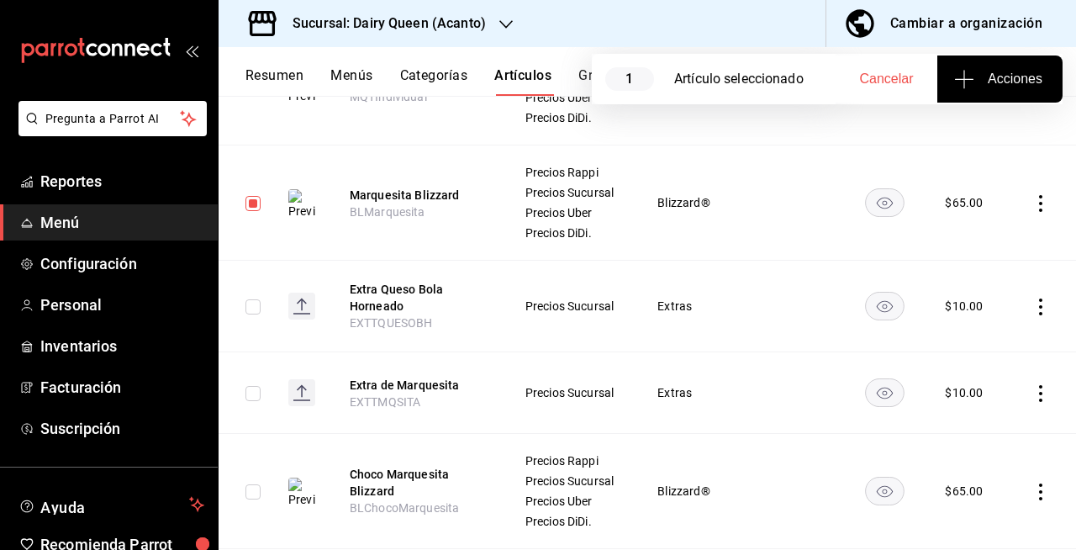
click at [249, 103] on td at bounding box center [247, 87] width 56 height 115
click at [251, 96] on input "checkbox" at bounding box center [253, 88] width 15 height 15
checkbox input "true"
click at [254, 499] on input "checkbox" at bounding box center [253, 491] width 15 height 15
checkbox input "true"
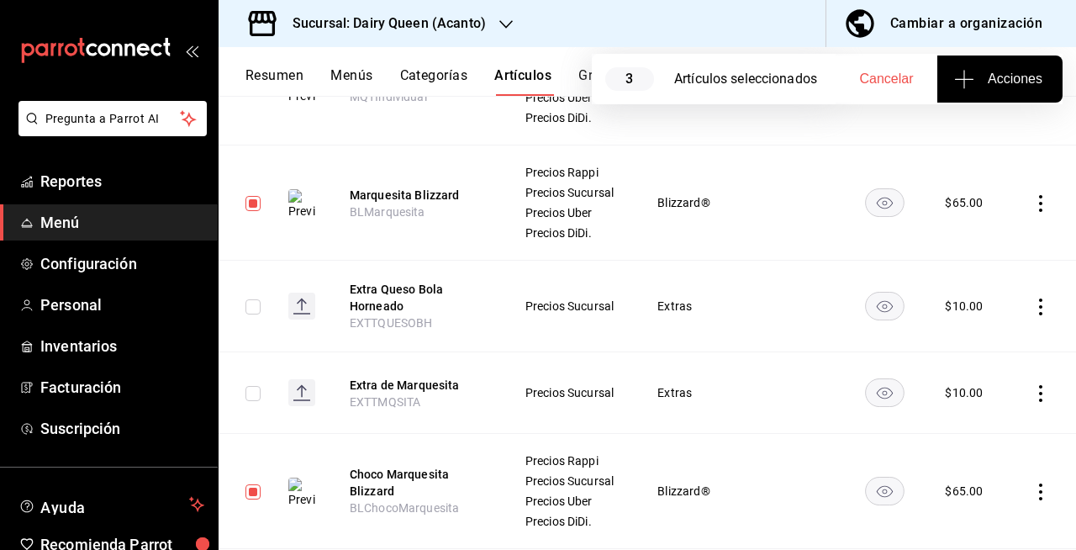
click at [969, 82] on icon "button" at bounding box center [964, 79] width 20 height 20
click at [895, 79] on div at bounding box center [538, 275] width 1076 height 550
click at [895, 79] on span "Cancelar" at bounding box center [887, 78] width 54 height 15
checkbox input "false"
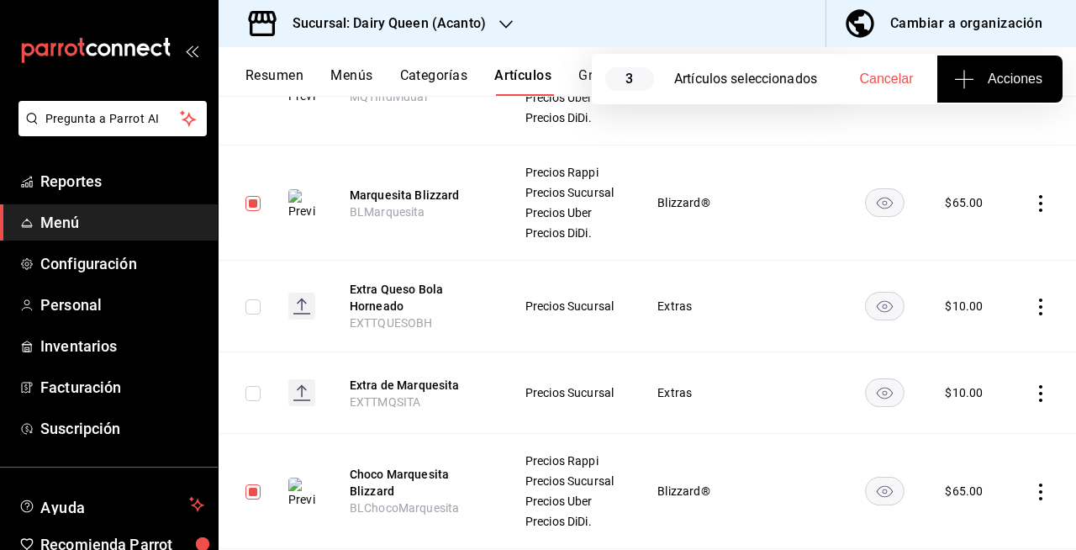
checkbox input "false"
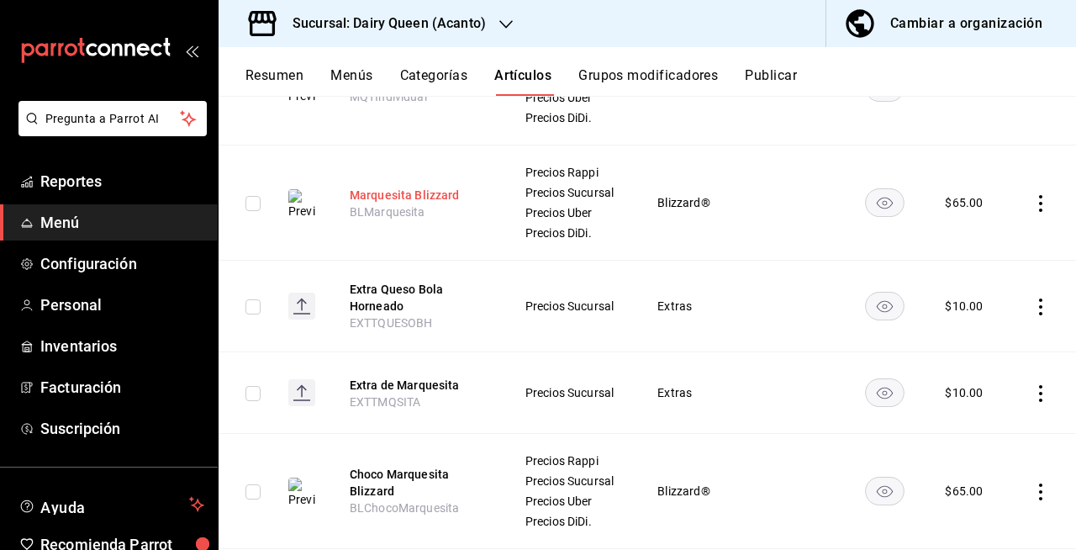
click at [424, 203] on button "Marquesita Blizzard" at bounding box center [417, 195] width 135 height 17
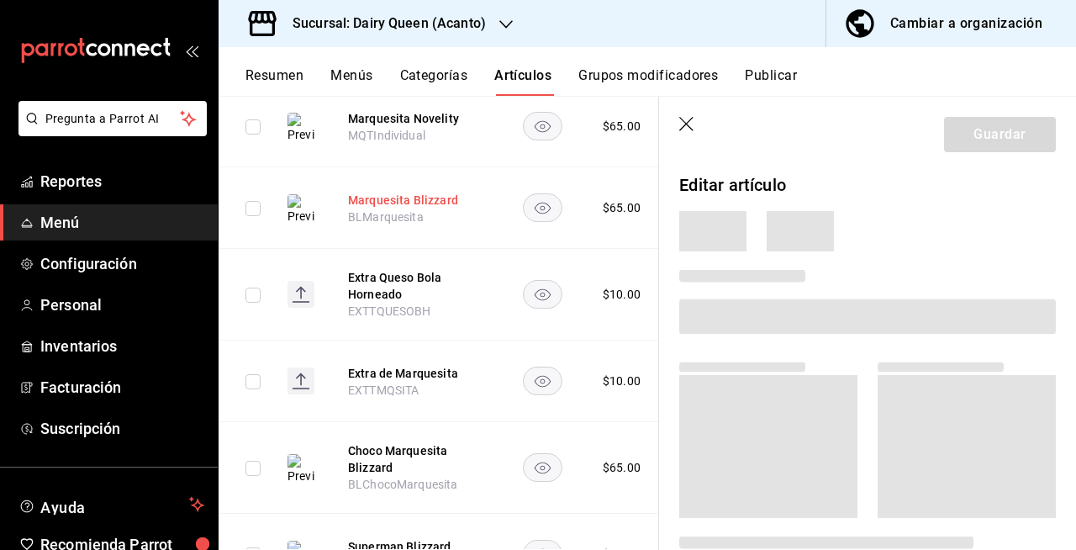
scroll to position [372, 0]
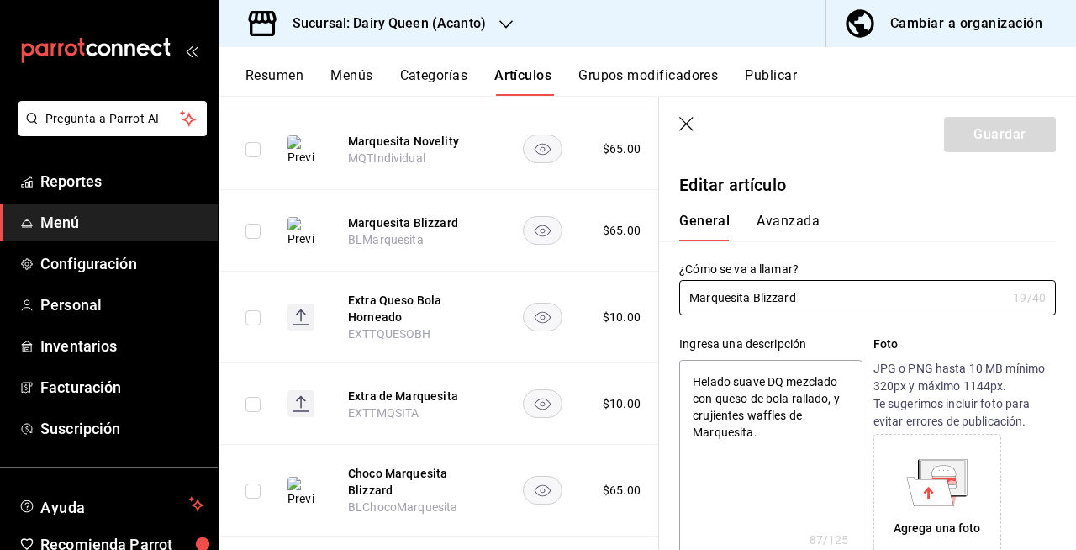
type textarea "x"
type input "$65.00"
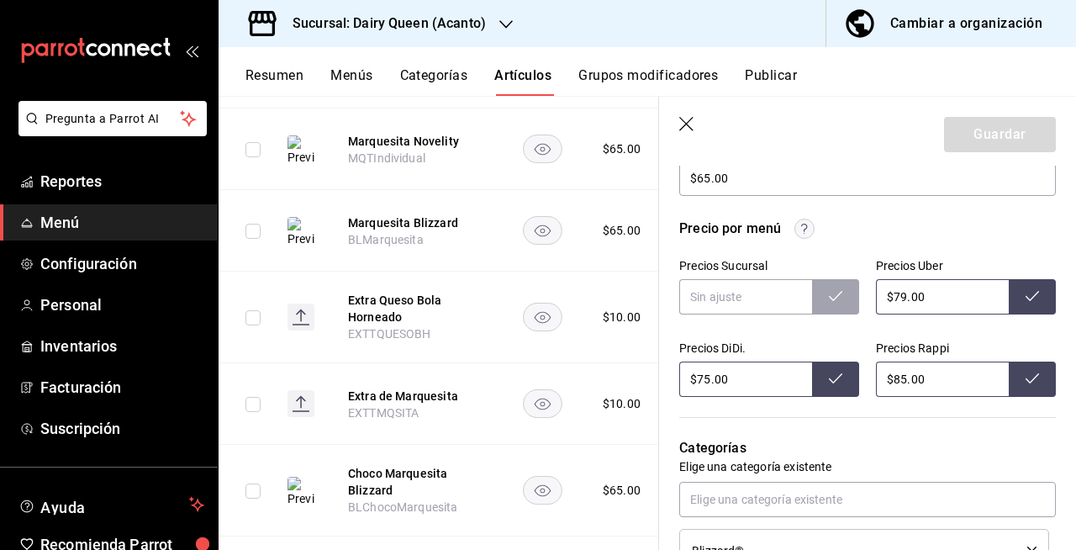
scroll to position [549, 0]
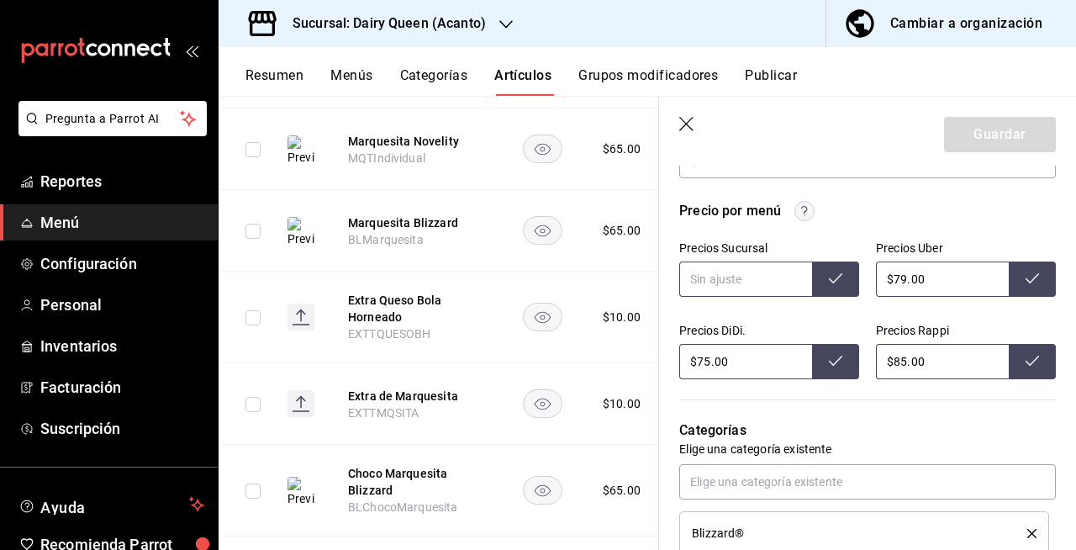
click at [705, 279] on input "text" at bounding box center [745, 278] width 133 height 35
type input "$65.00"
click at [829, 278] on icon at bounding box center [835, 278] width 13 height 13
click at [957, 138] on div "Guardar" at bounding box center [1000, 134] width 112 height 35
click at [682, 124] on icon "button" at bounding box center [687, 125] width 17 height 17
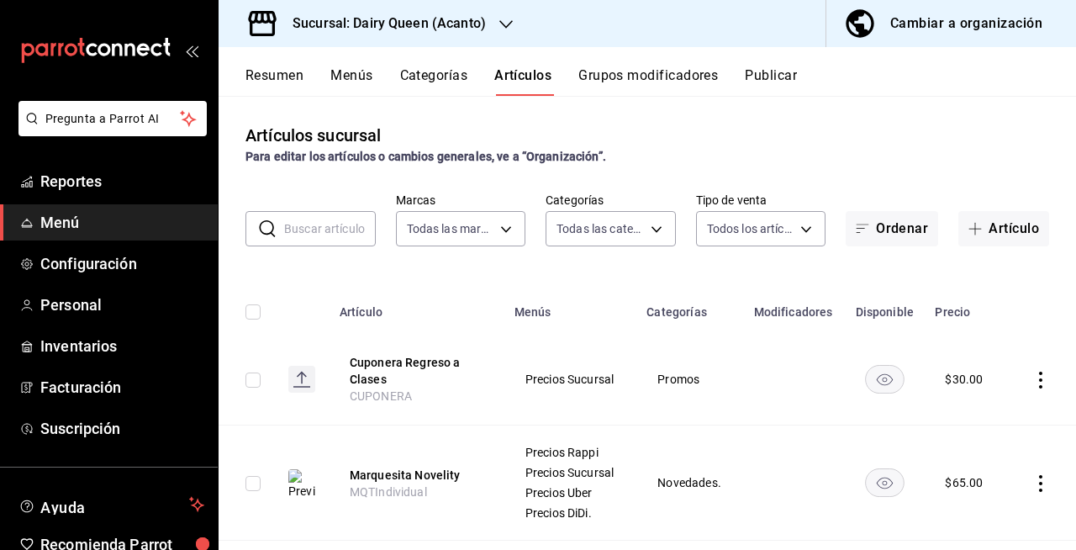
click at [779, 77] on button "Publicar" at bounding box center [771, 81] width 52 height 29
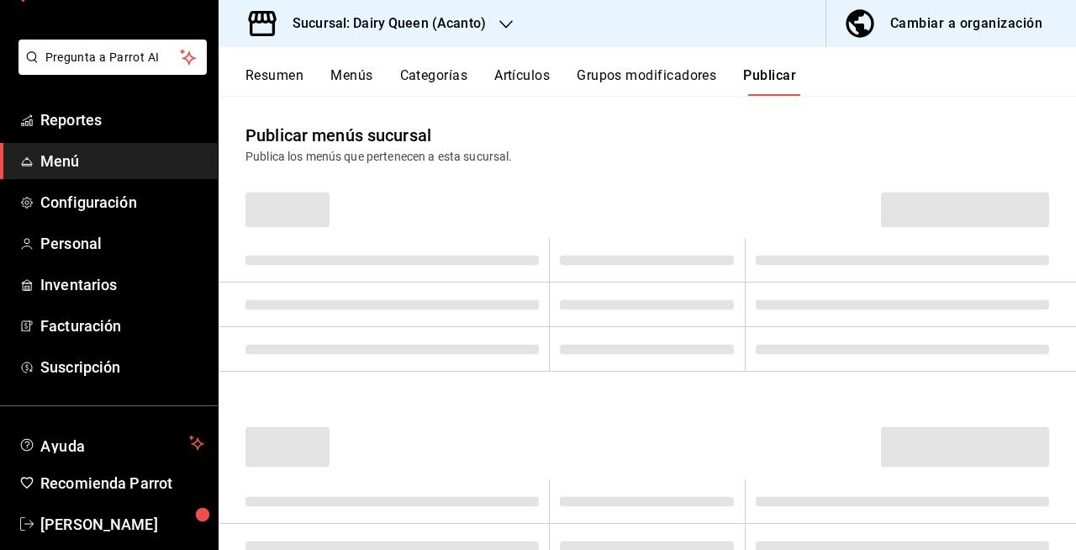
scroll to position [84, 0]
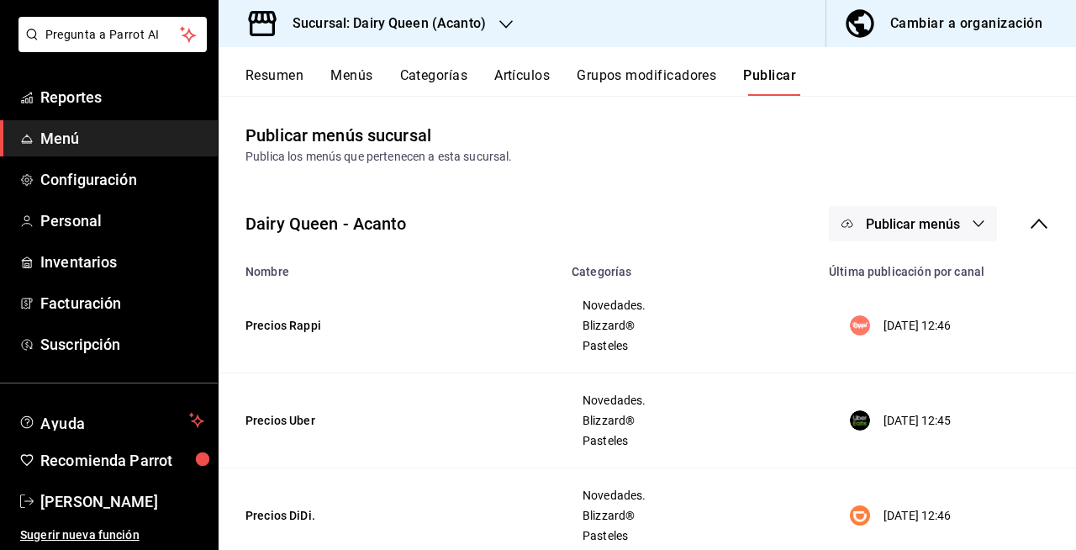
click at [948, 214] on button "Publicar menús" at bounding box center [913, 223] width 168 height 35
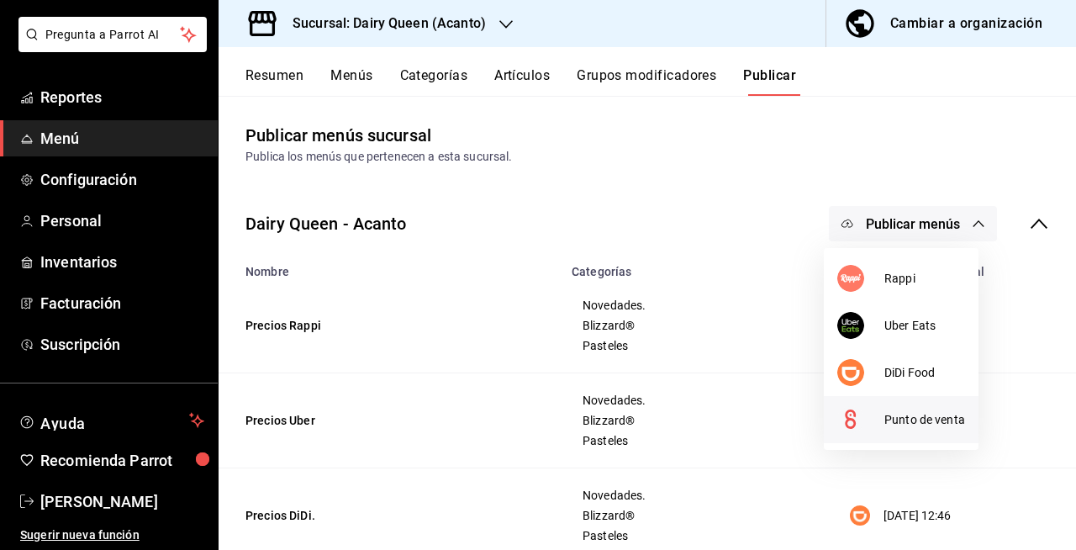
click at [939, 436] on li "Punto de venta" at bounding box center [901, 419] width 155 height 47
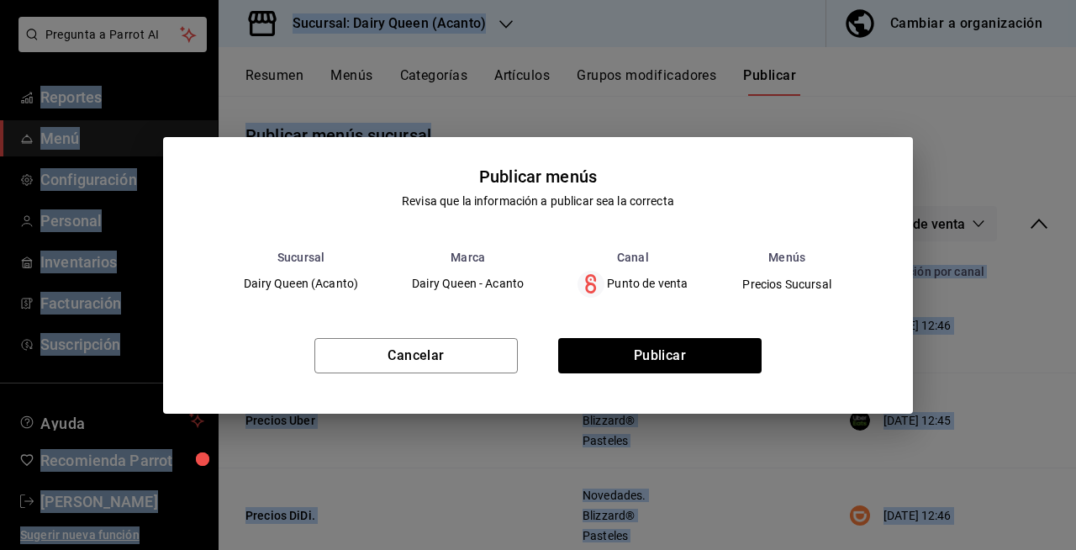
click at [939, 436] on div "Publicar menús Revisa que la información a publicar sea la correcta Sucursal Ma…" at bounding box center [538, 275] width 1076 height 550
click at [515, 352] on button "Cancelar" at bounding box center [415, 355] width 203 height 35
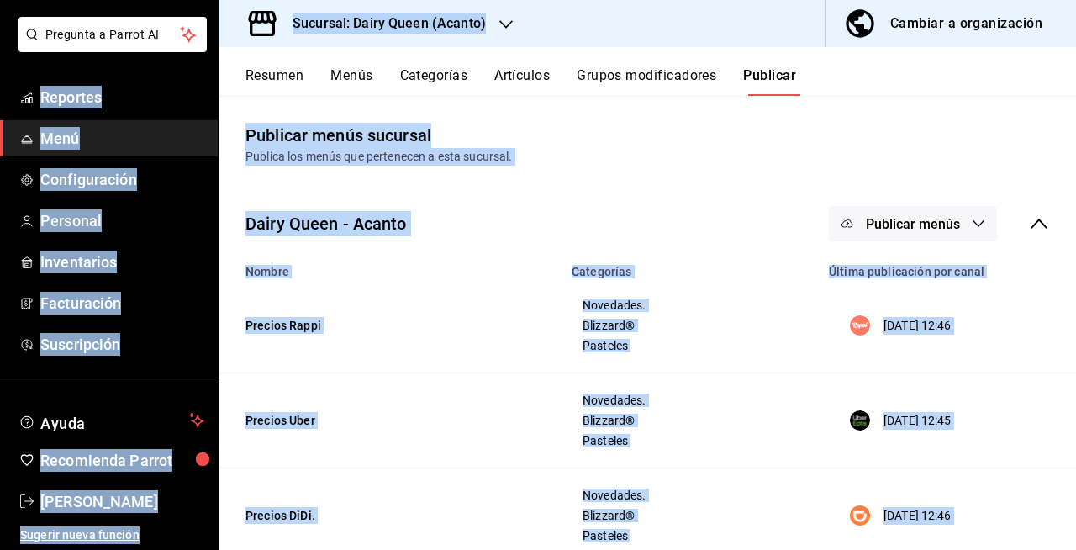
click at [280, 80] on button "Resumen" at bounding box center [275, 81] width 58 height 29
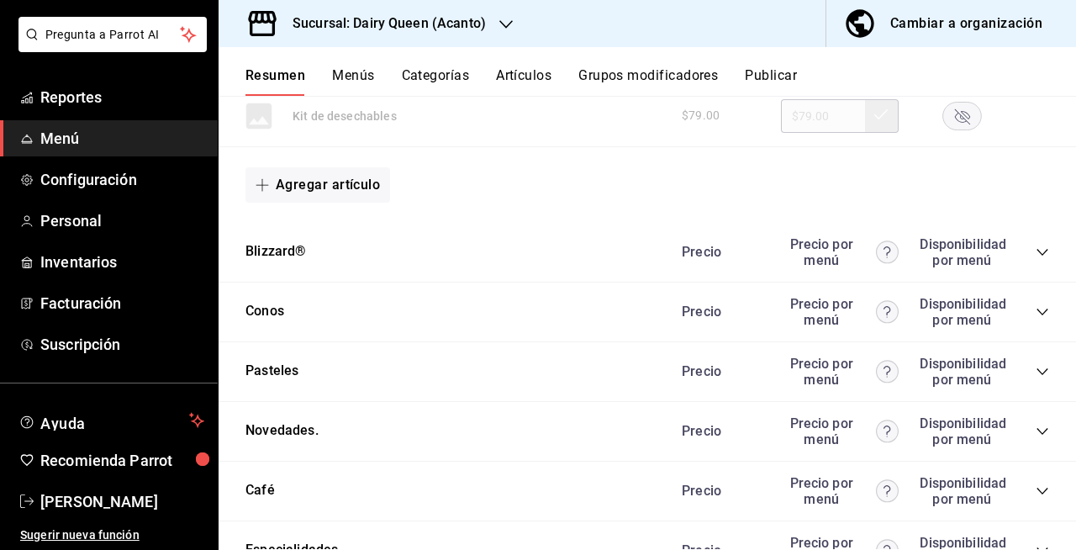
scroll to position [995, 0]
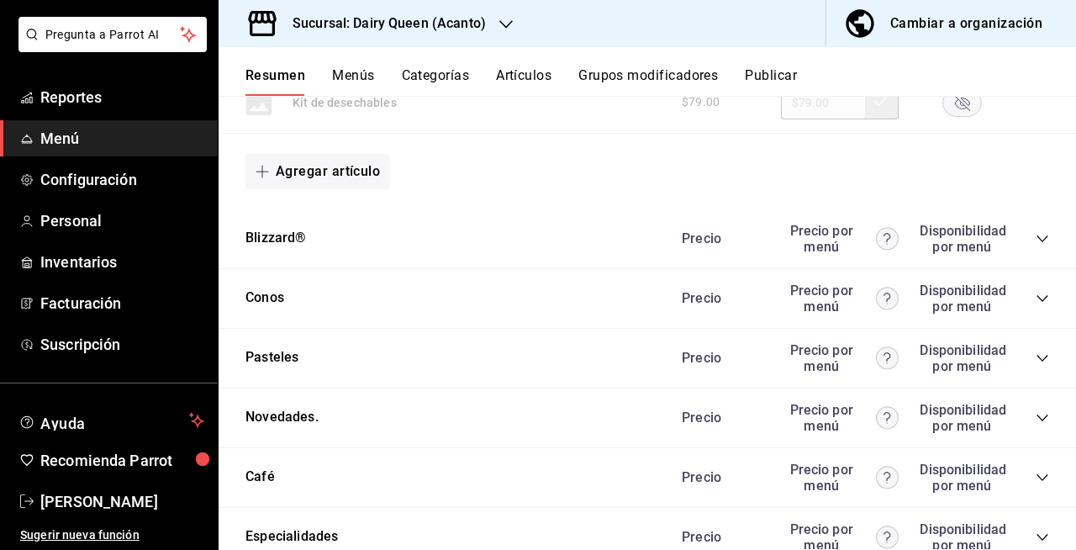
click at [1036, 232] on icon "collapse-category-row" at bounding box center [1042, 238] width 13 height 13
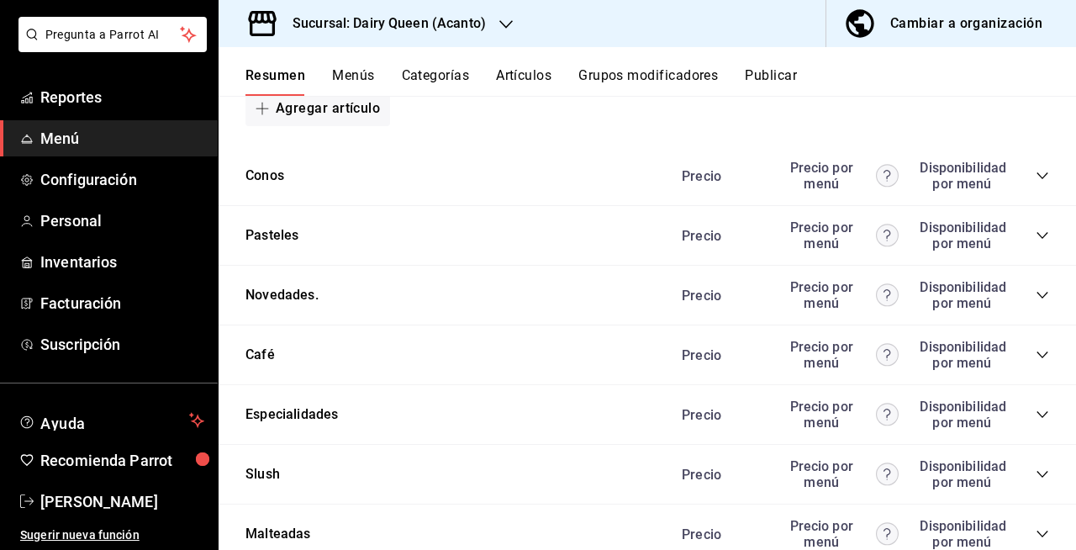
scroll to position [3228, 0]
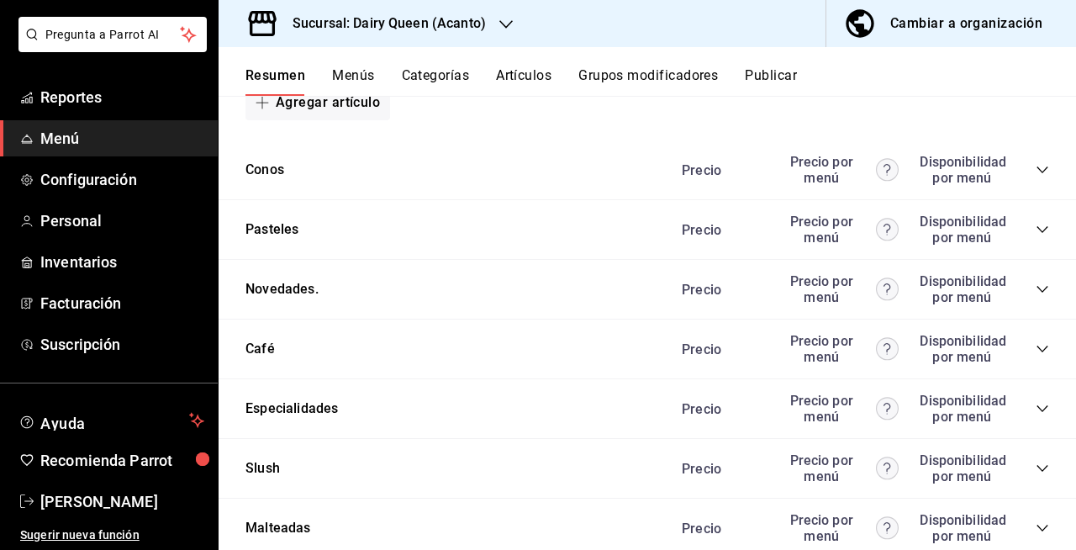
click at [1037, 293] on icon "collapse-category-row" at bounding box center [1042, 289] width 11 height 7
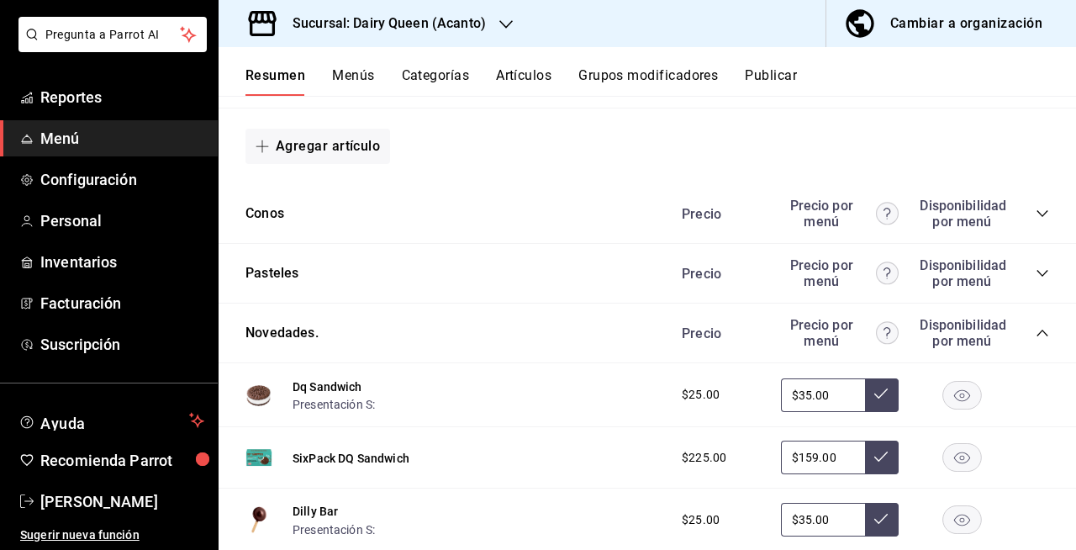
scroll to position [3192, 0]
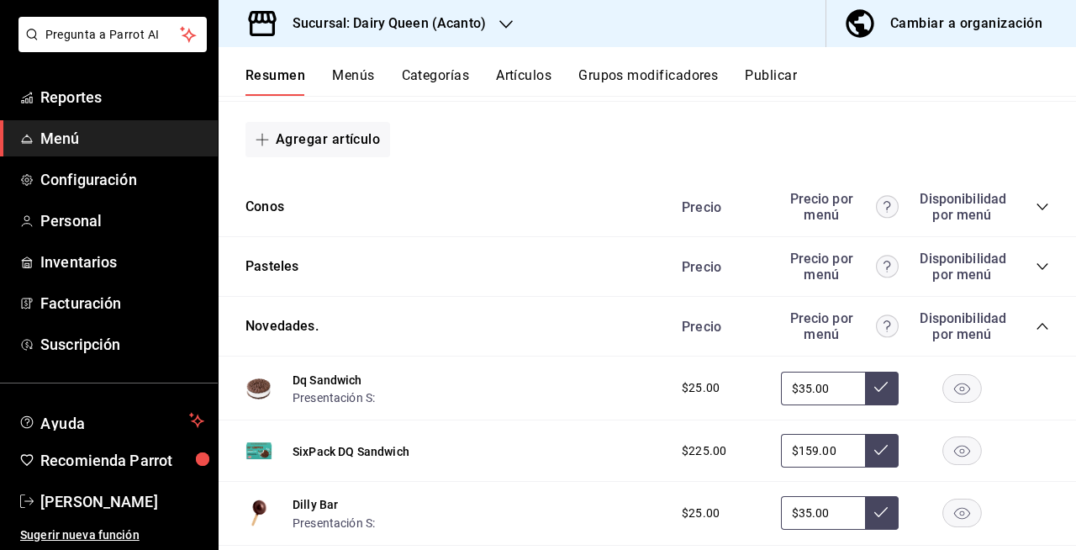
click at [1036, 214] on icon "collapse-category-row" at bounding box center [1042, 206] width 13 height 13
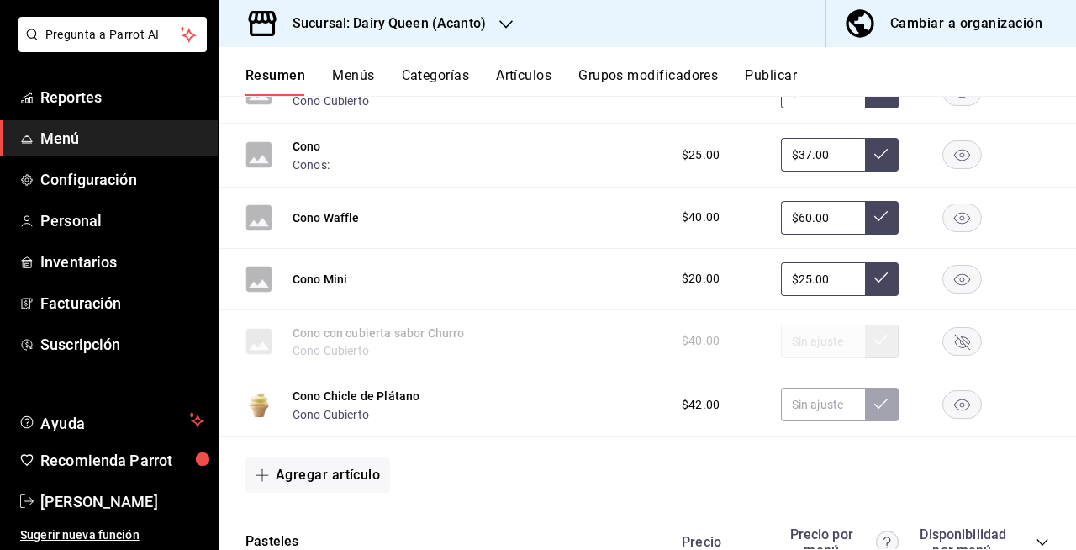
scroll to position [3437, 0]
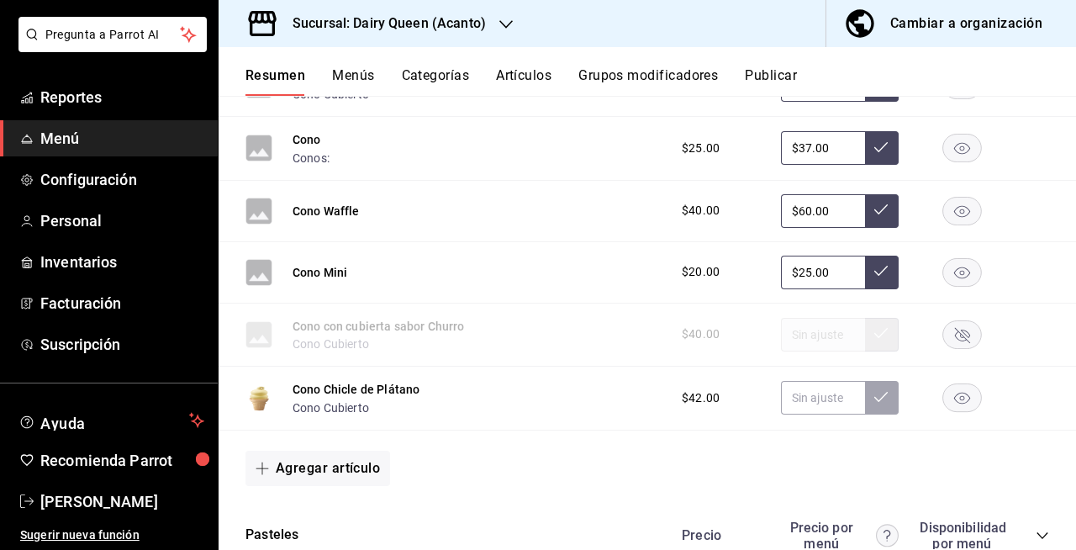
click at [952, 412] on rect "button" at bounding box center [962, 398] width 39 height 28
click at [952, 414] on div "$42.00" at bounding box center [857, 398] width 384 height 34
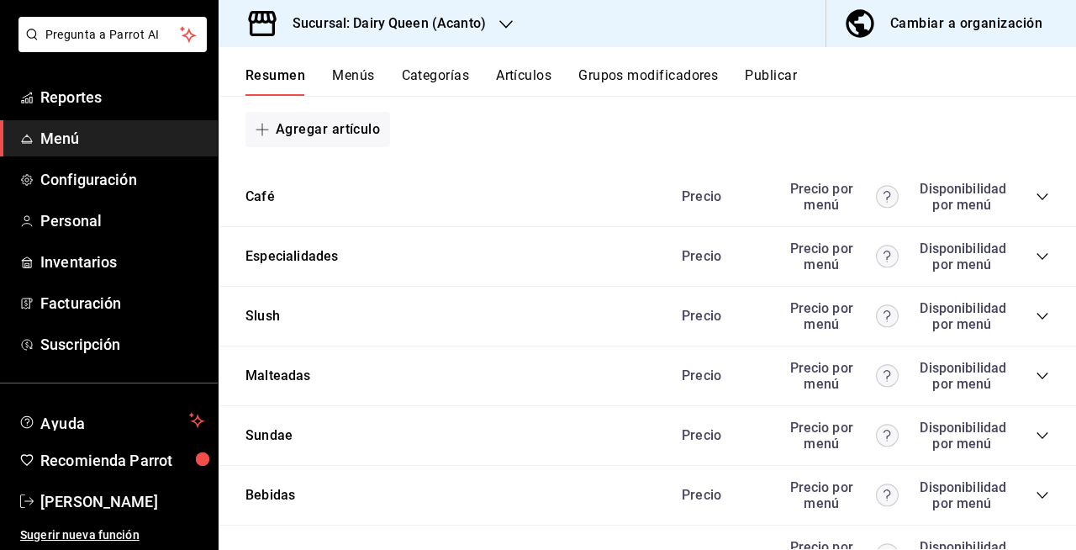
scroll to position [4296, 0]
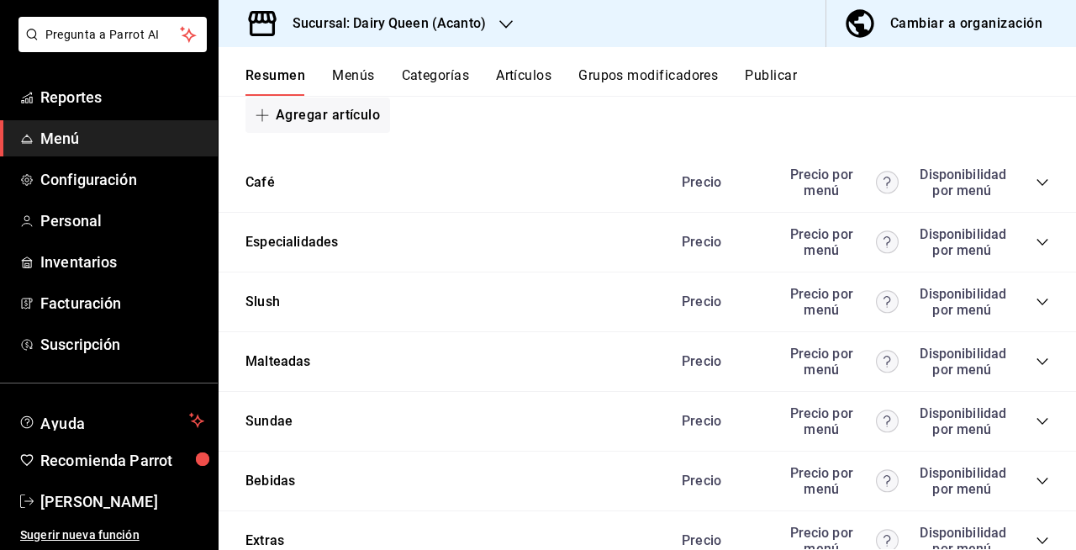
click at [773, 79] on button "Publicar" at bounding box center [771, 81] width 52 height 29
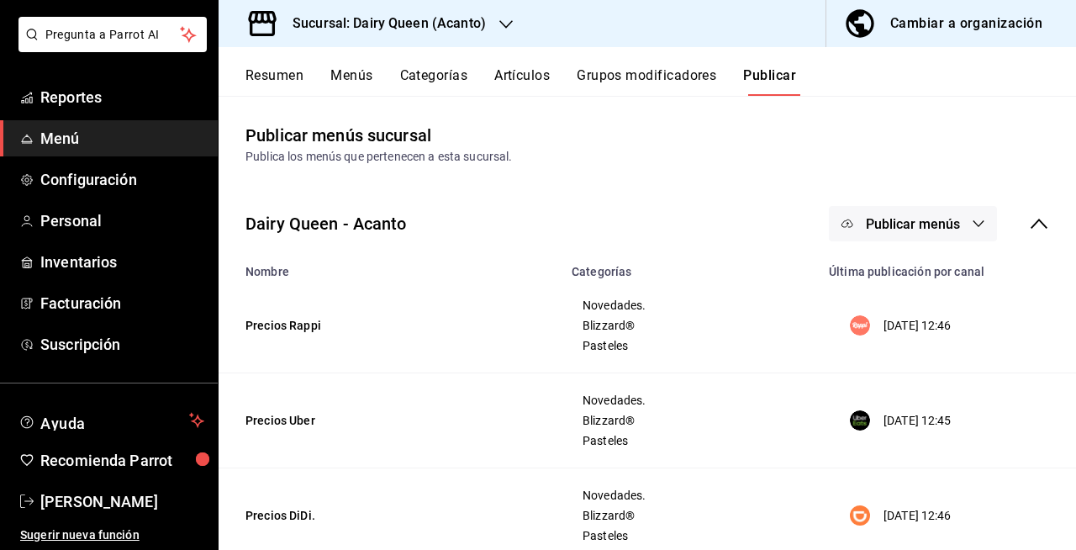
click at [900, 230] on span "Publicar menús" at bounding box center [913, 224] width 94 height 16
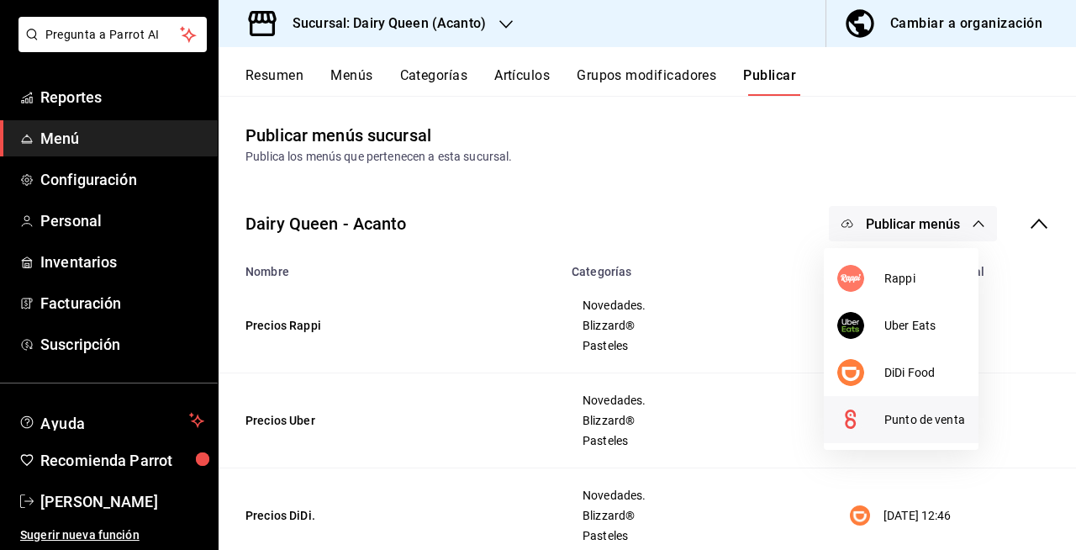
click at [913, 414] on span "Punto de venta" at bounding box center [924, 420] width 81 height 18
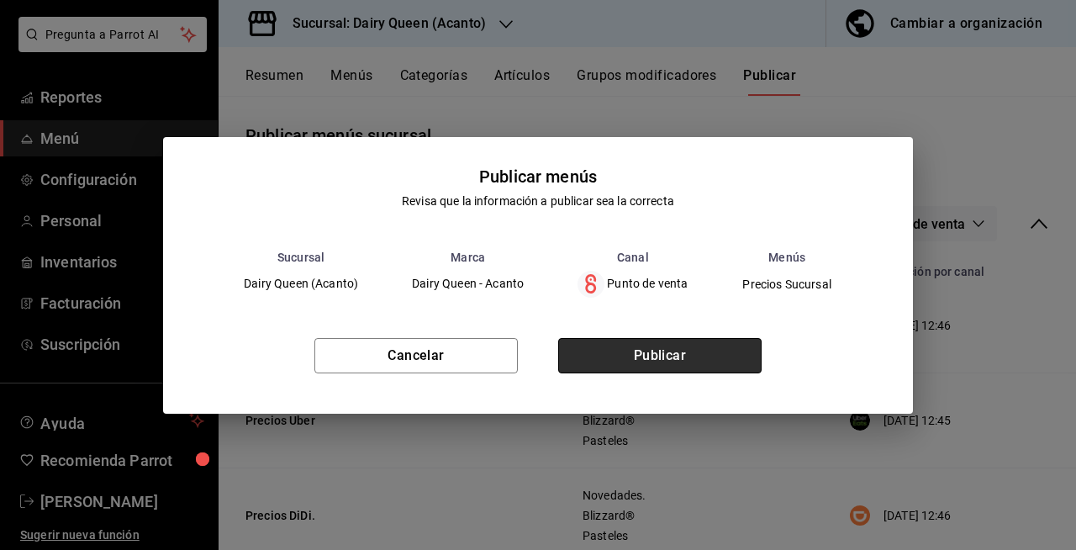
click at [705, 367] on button "Publicar" at bounding box center [659, 355] width 203 height 35
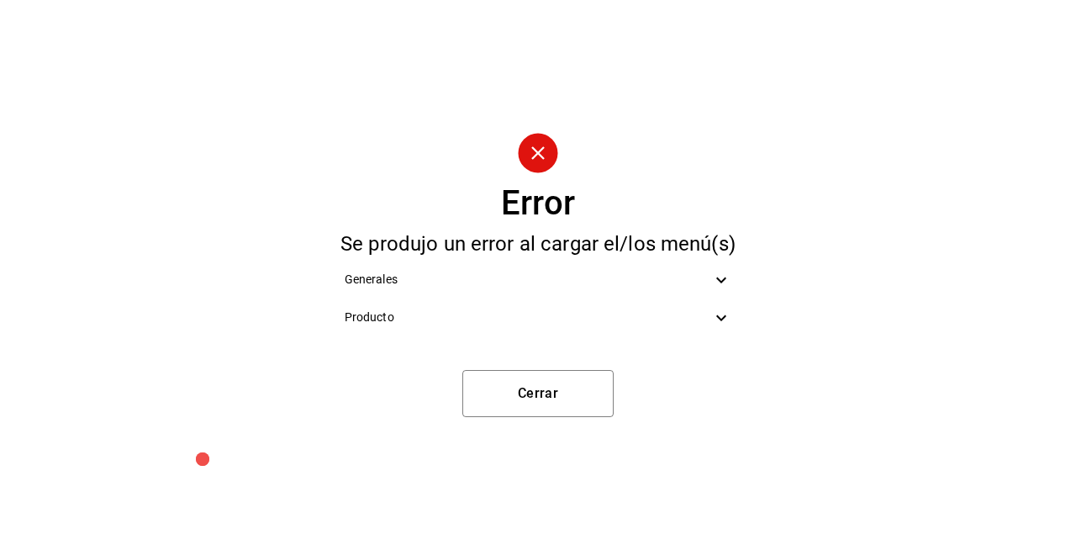
click at [509, 284] on span "Generales" at bounding box center [528, 280] width 367 height 18
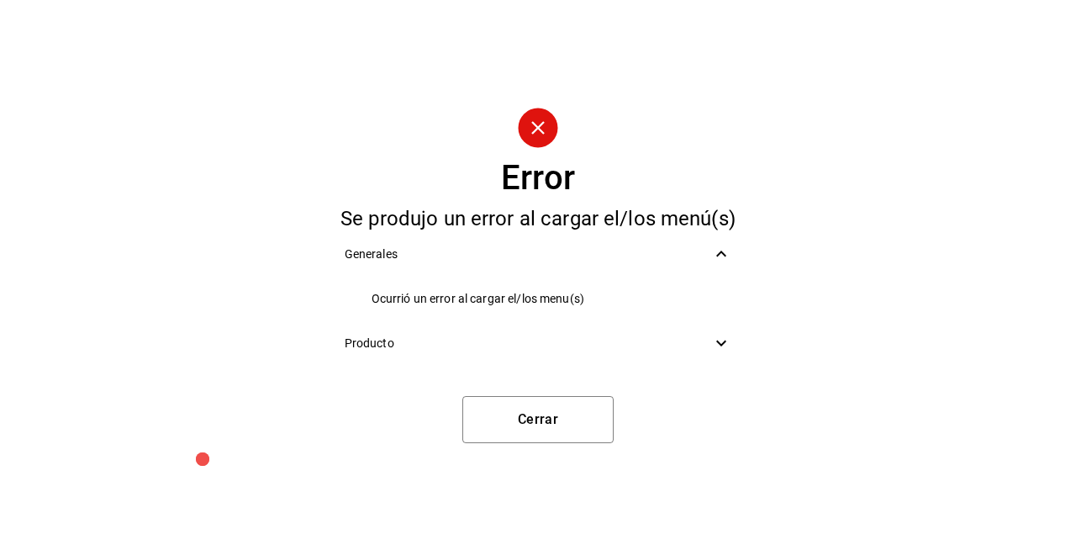
click at [552, 341] on span "Producto" at bounding box center [528, 344] width 367 height 18
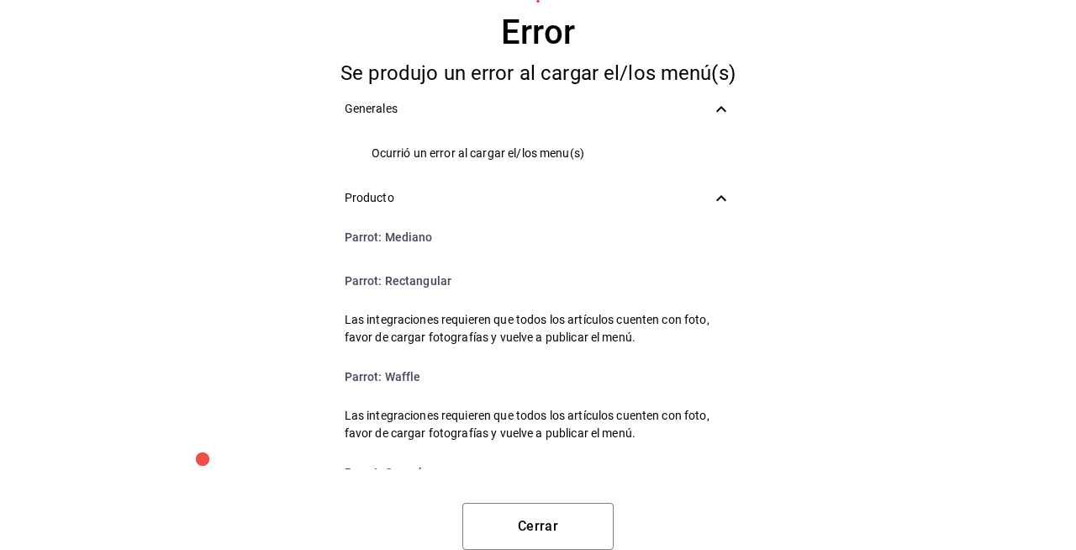
scroll to position [7230, 0]
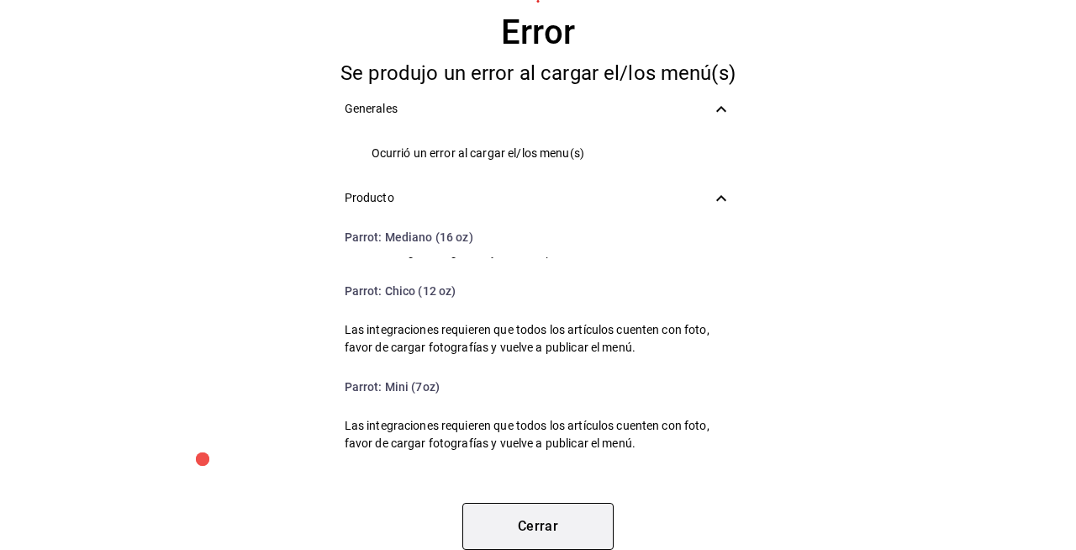
click at [570, 509] on button "Cerrar" at bounding box center [537, 526] width 151 height 47
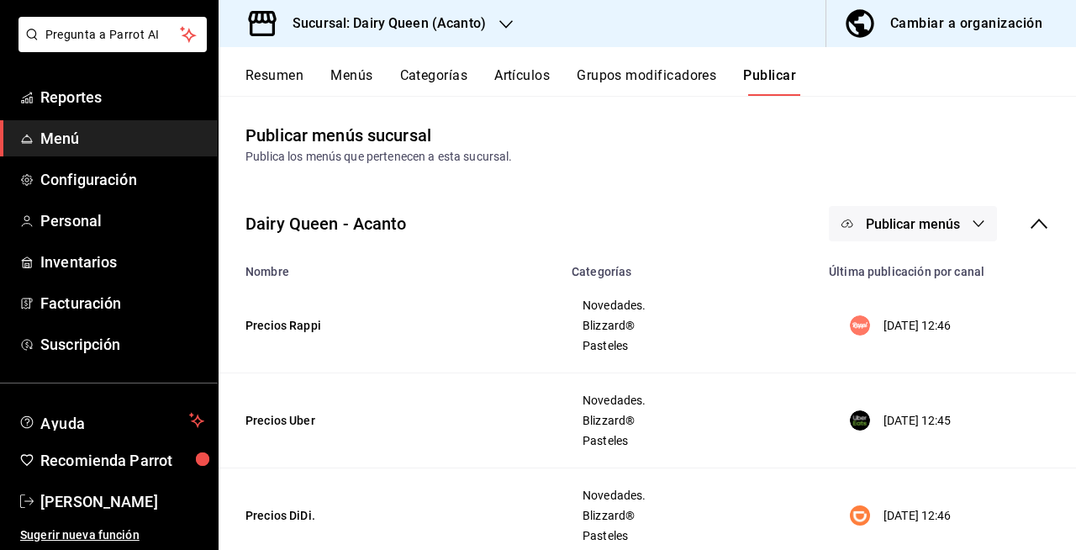
click at [940, 238] on button "Publicar menús" at bounding box center [913, 223] width 168 height 35
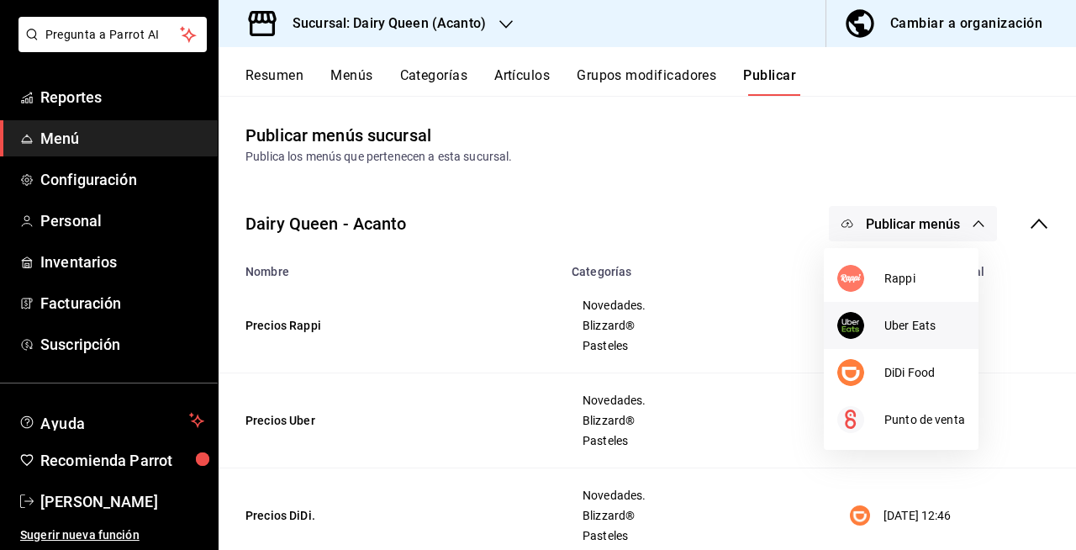
click at [928, 322] on span "Uber Eats" at bounding box center [924, 326] width 81 height 18
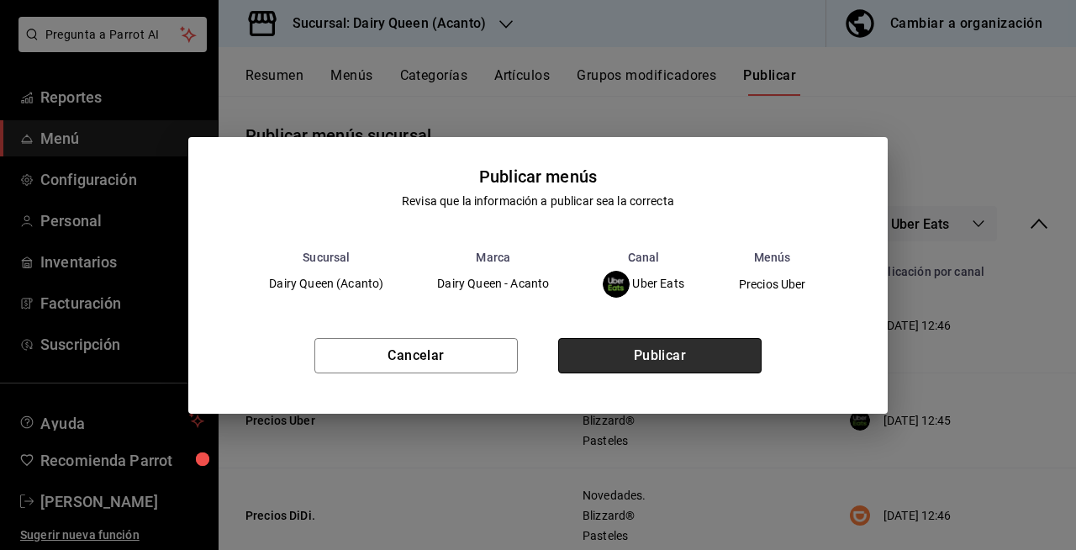
click at [710, 360] on button "Publicar" at bounding box center [659, 355] width 203 height 35
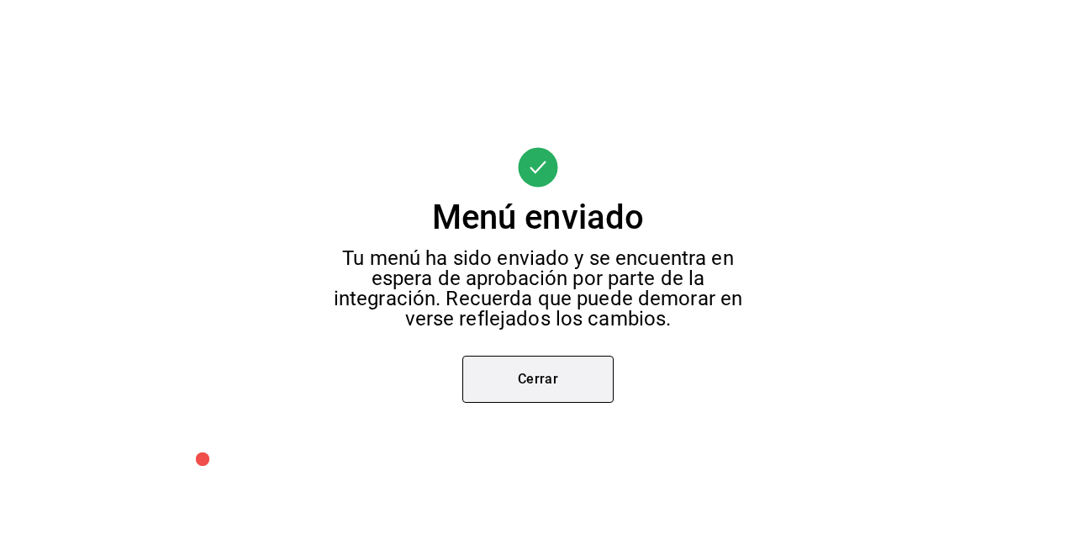
click at [579, 369] on button "Cerrar" at bounding box center [537, 379] width 151 height 47
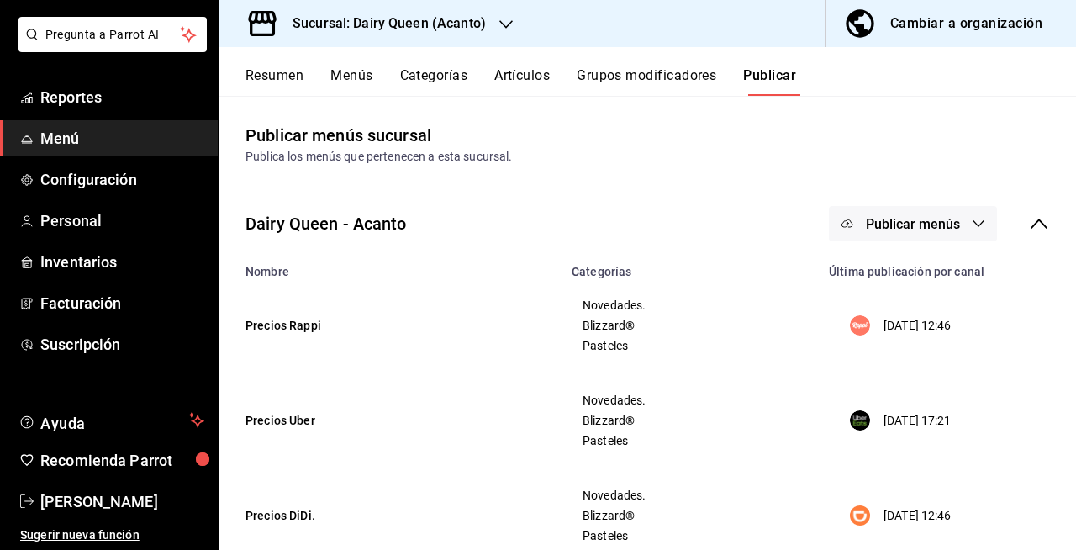
click at [280, 86] on button "Resumen" at bounding box center [275, 81] width 58 height 29
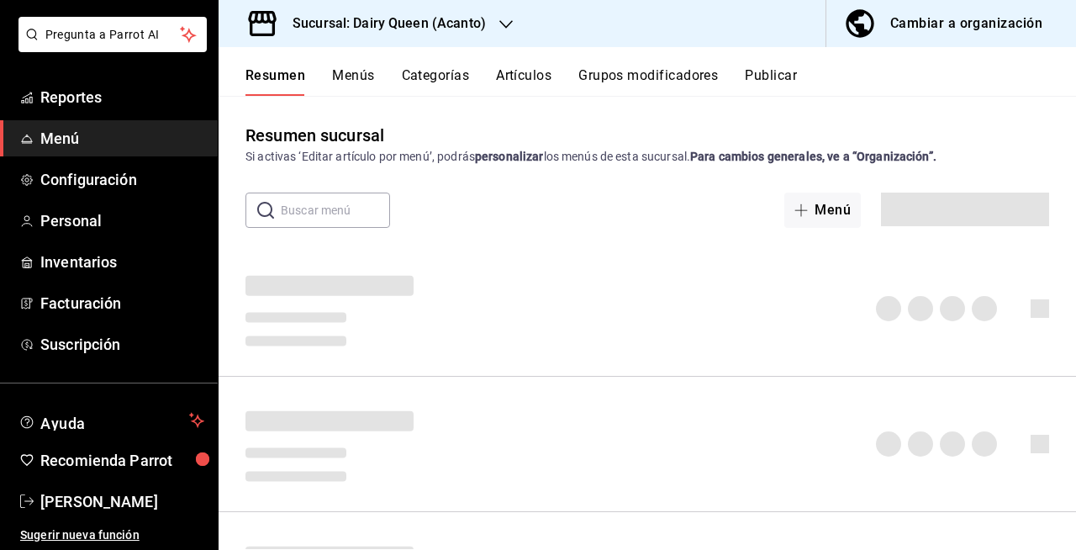
click at [448, 92] on button "Categorías" at bounding box center [436, 81] width 68 height 29
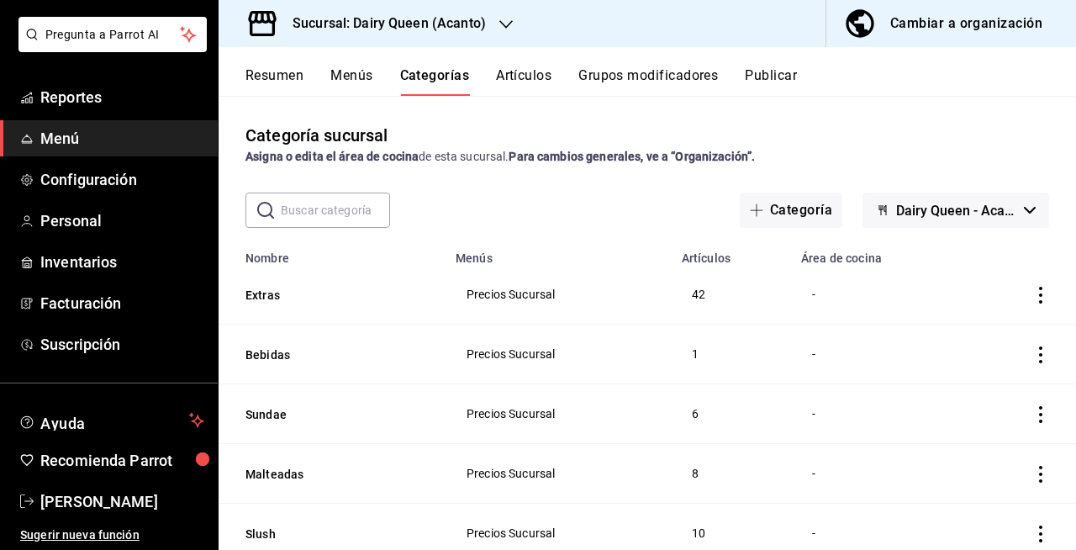
click at [503, 29] on icon "button" at bounding box center [505, 24] width 13 height 13
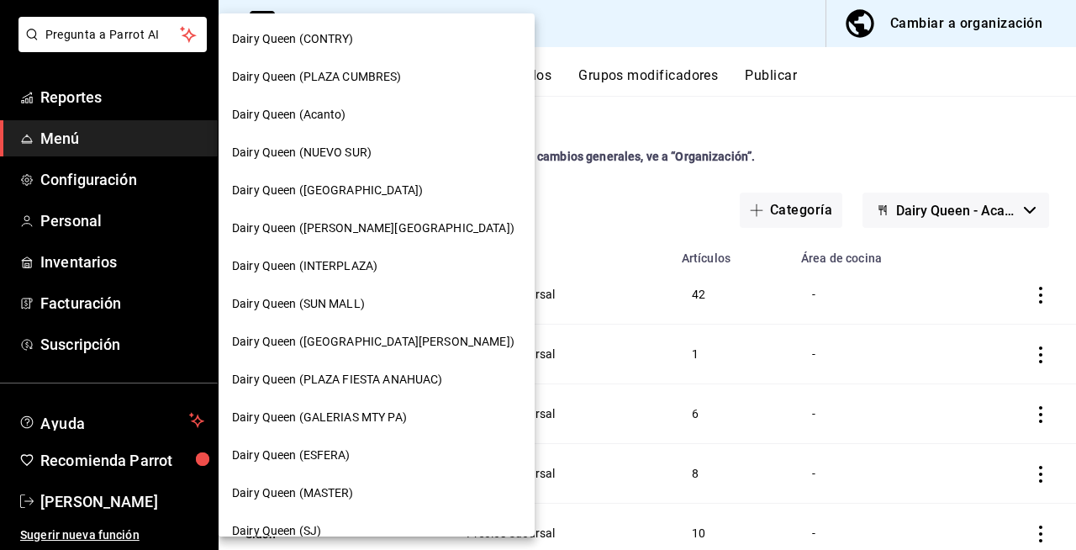
click at [549, 57] on div at bounding box center [538, 275] width 1076 height 550
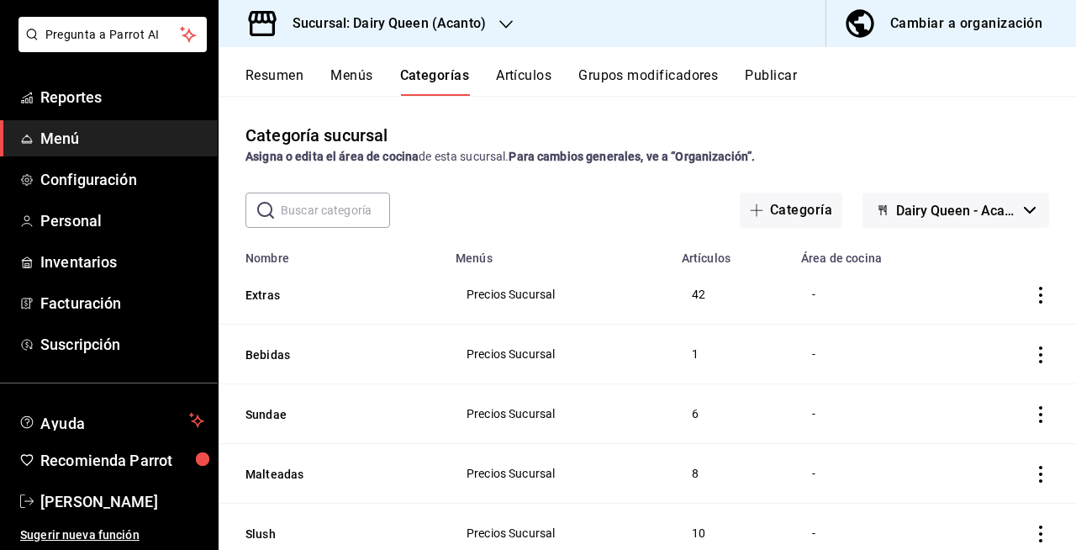
click at [483, 27] on h3 "Sucursal: Dairy Queen (Acanto)" at bounding box center [382, 23] width 207 height 20
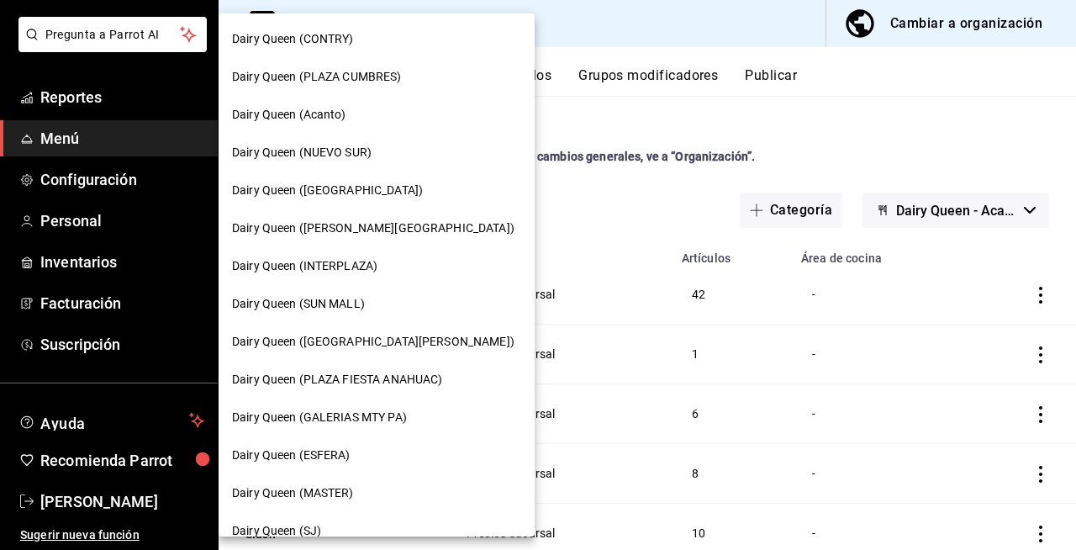
click at [576, 59] on div at bounding box center [538, 275] width 1076 height 550
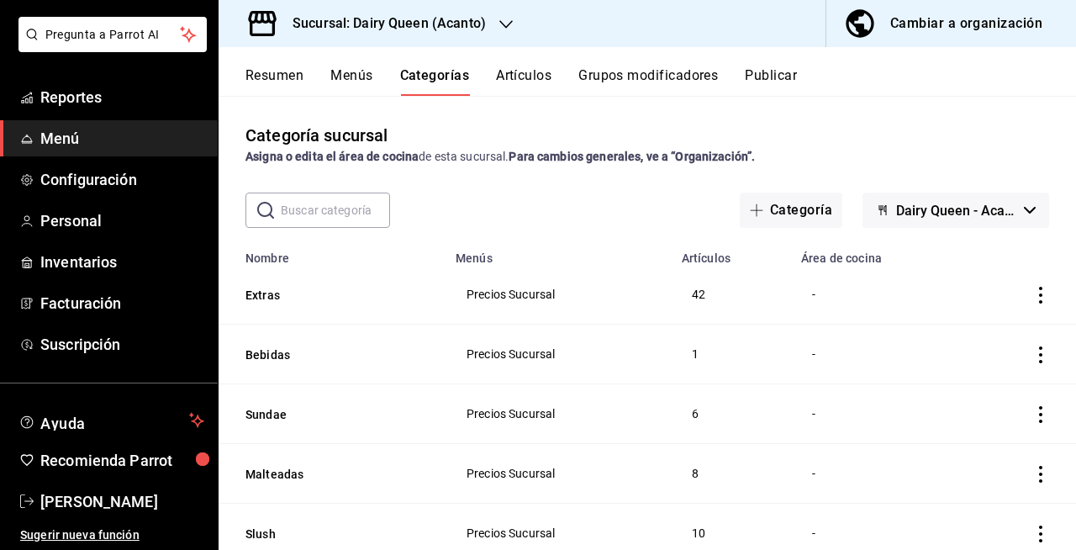
click at [440, 183] on div "Categoría sucursal Asigna o edita el área de cocina de esta sucursal. Para camb…" at bounding box center [648, 322] width 858 height 453
click at [909, 212] on span "Dairy Queen - Acanto" at bounding box center [956, 211] width 121 height 16
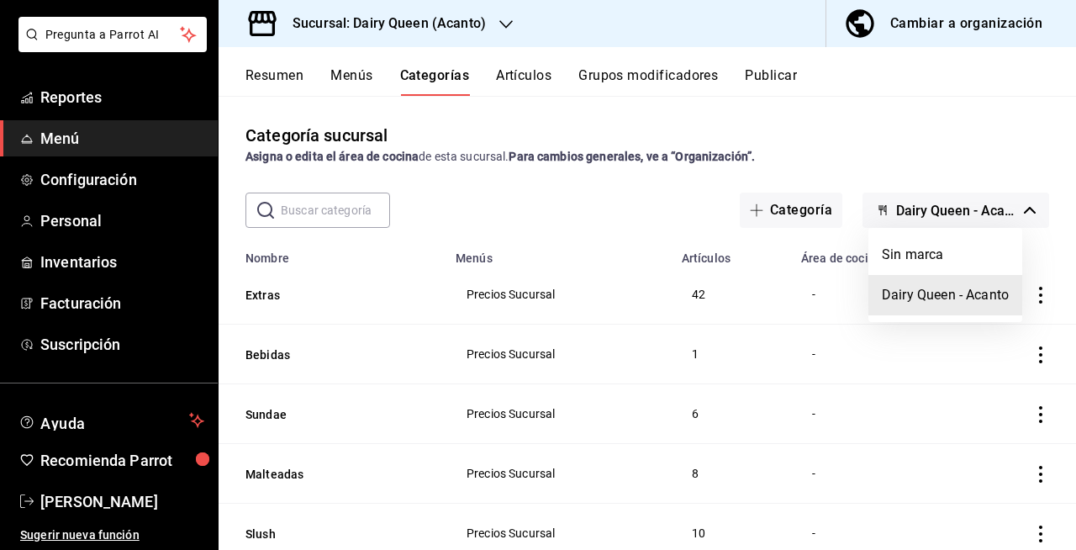
click at [909, 212] on div at bounding box center [538, 275] width 1076 height 550
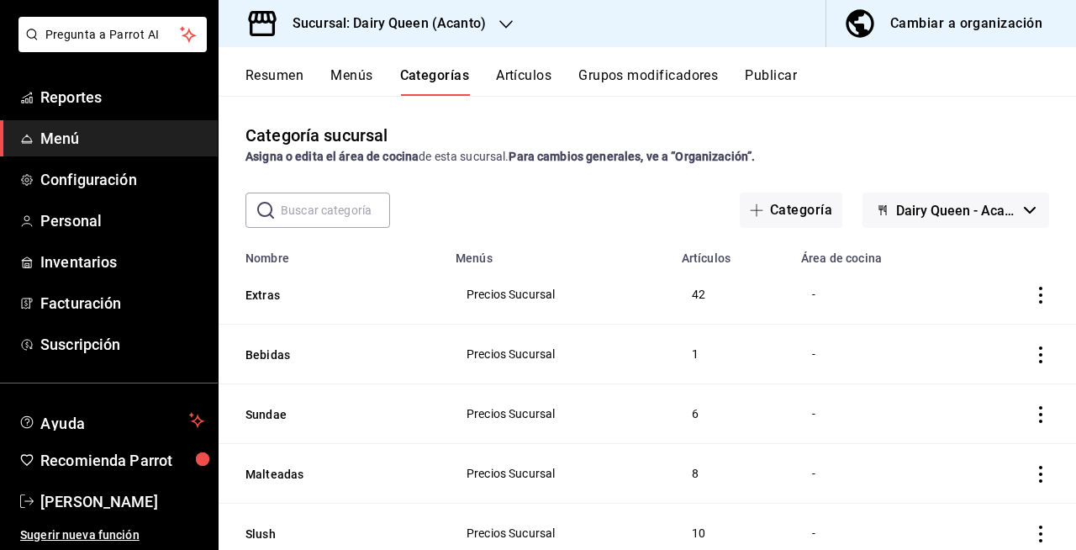
click at [909, 212] on body "Pregunta a Parrot AI Reportes Menú Configuración Personal Inventarios Facturaci…" at bounding box center [538, 275] width 1076 height 550
click at [909, 212] on span "Dairy Queen - Acanto" at bounding box center [956, 211] width 121 height 16
